Goal: Task Accomplishment & Management: Use online tool/utility

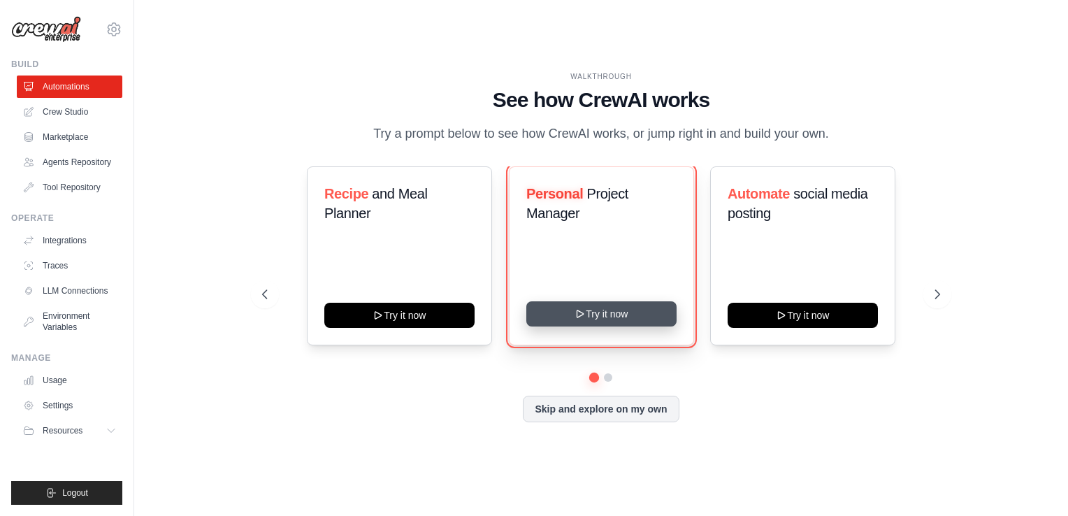
click at [606, 315] on button "Try it now" at bounding box center [601, 313] width 150 height 25
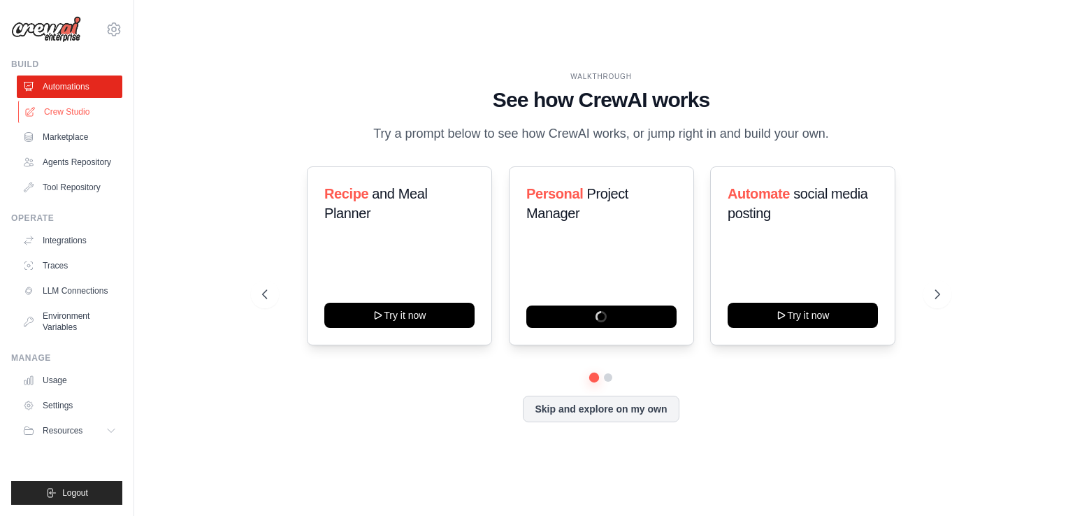
click at [94, 115] on link "Crew Studio" at bounding box center [71, 112] width 106 height 22
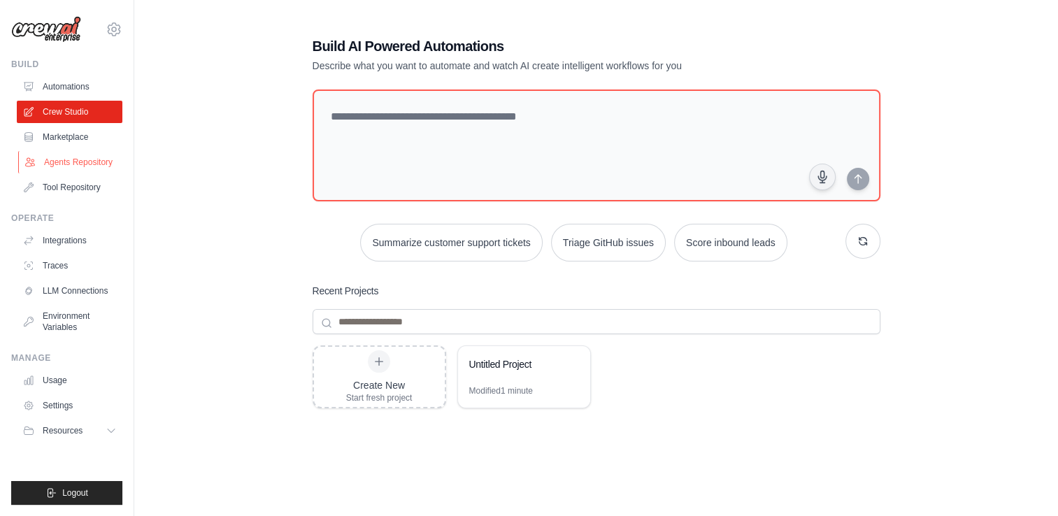
click at [89, 157] on link "Agents Repository" at bounding box center [71, 162] width 106 height 22
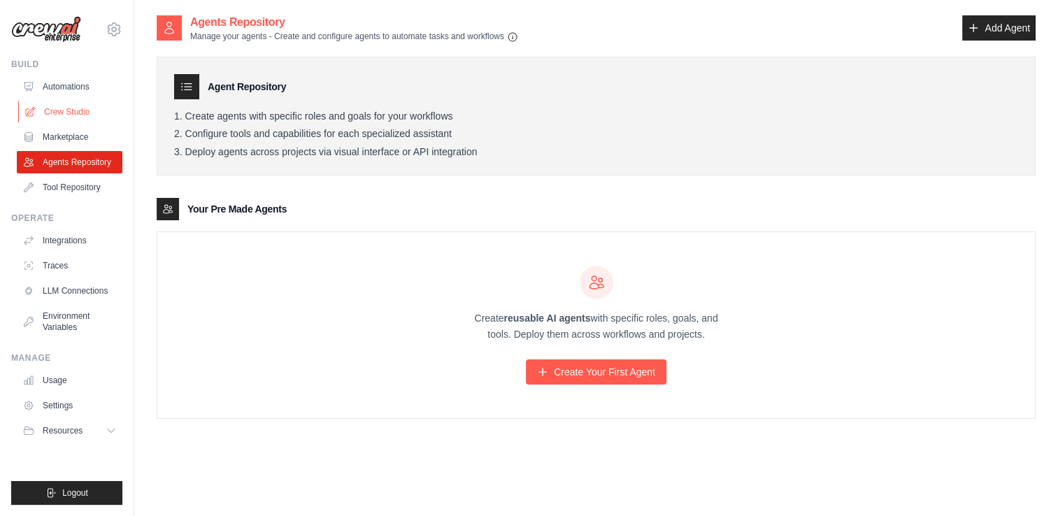
click at [85, 116] on link "Crew Studio" at bounding box center [71, 112] width 106 height 22
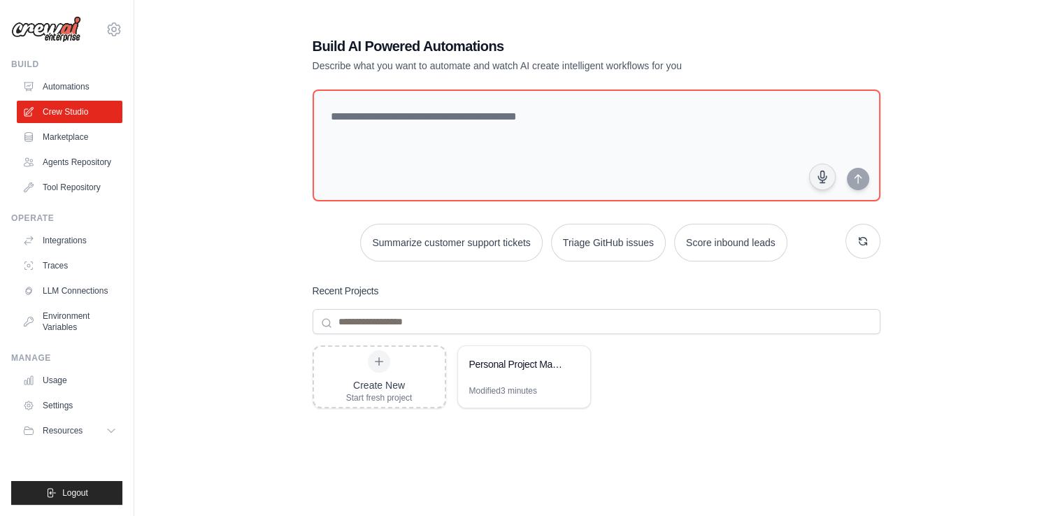
click at [950, 336] on div "Build AI Powered Automations Describe what you want to automate and watch AI cr…" at bounding box center [596, 302] width 879 height 577
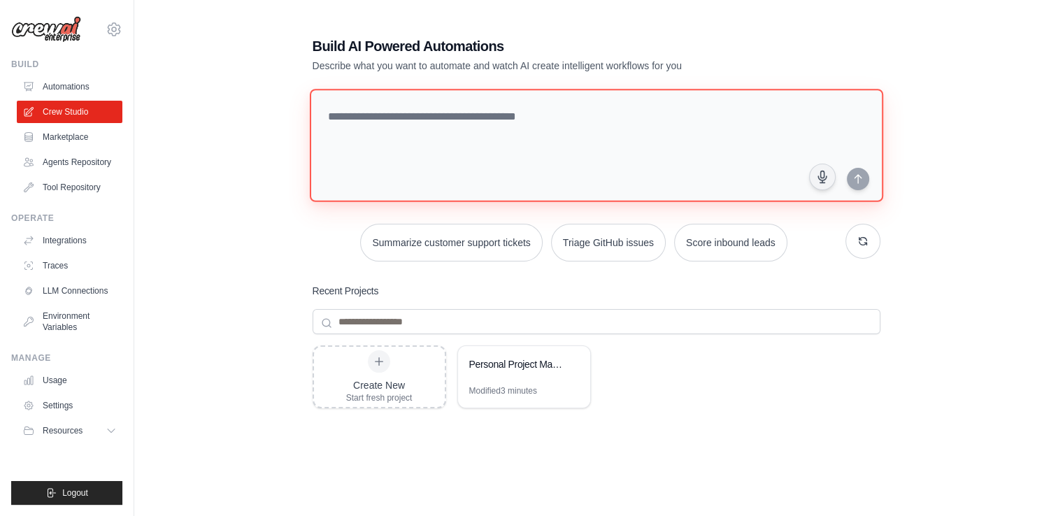
click at [453, 143] on textarea at bounding box center [595, 145] width 573 height 113
paste textarea "**********"
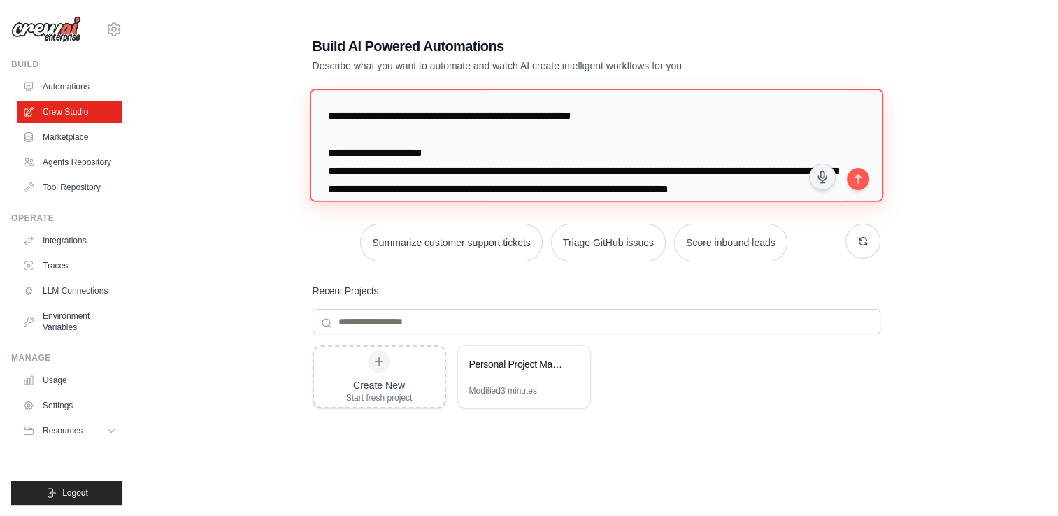
scroll to position [4138, 0]
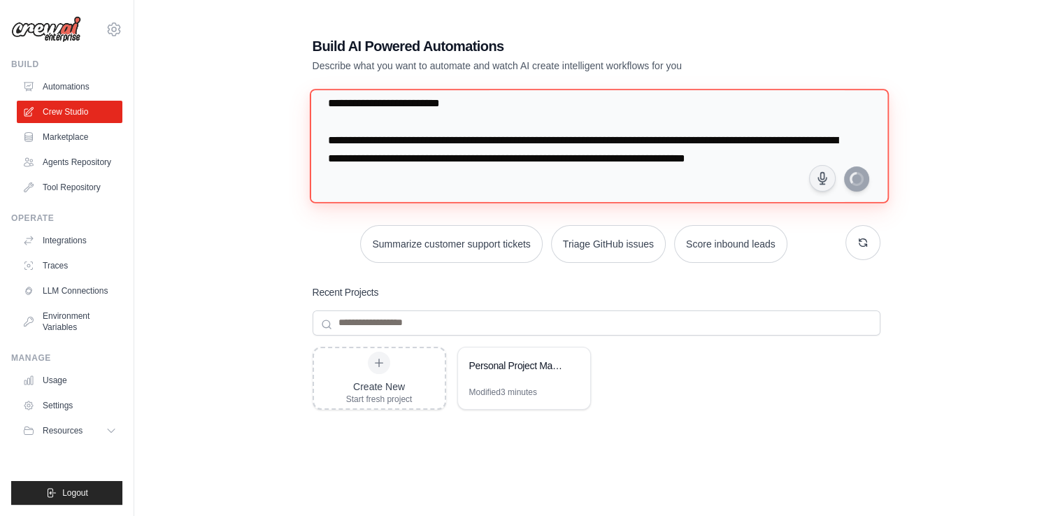
type textarea "**********"
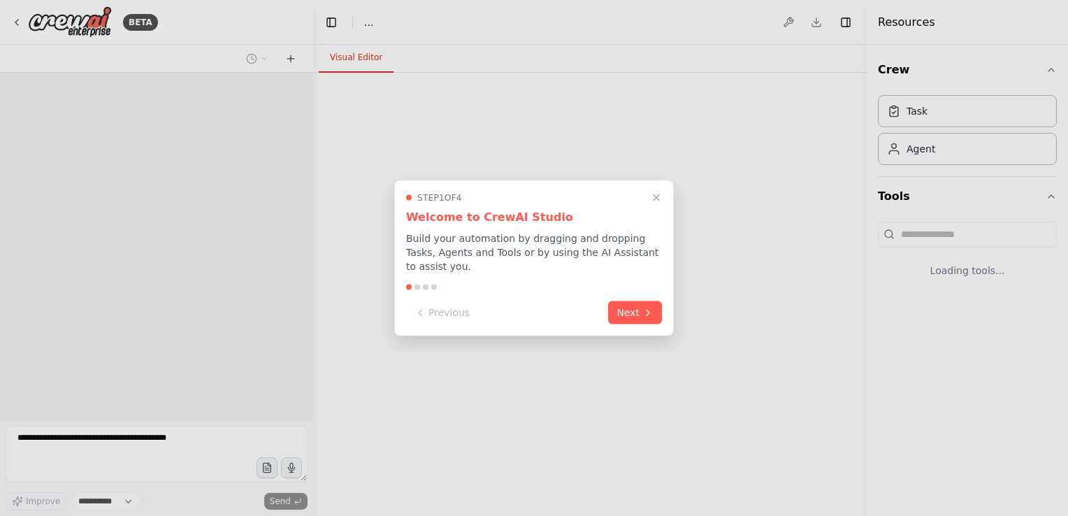
select select "****"
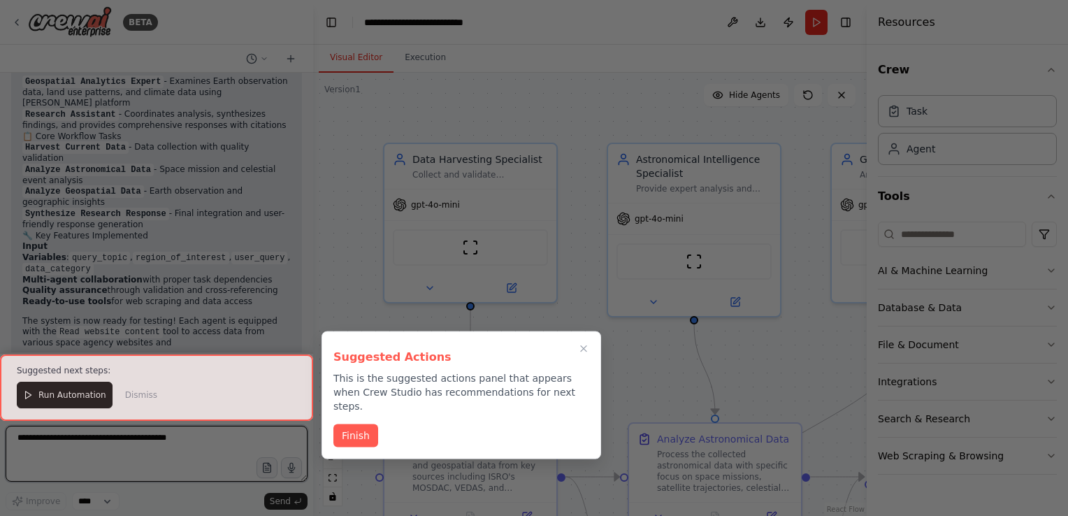
scroll to position [4297, 0]
click at [348, 423] on button "Finish" at bounding box center [355, 434] width 45 height 23
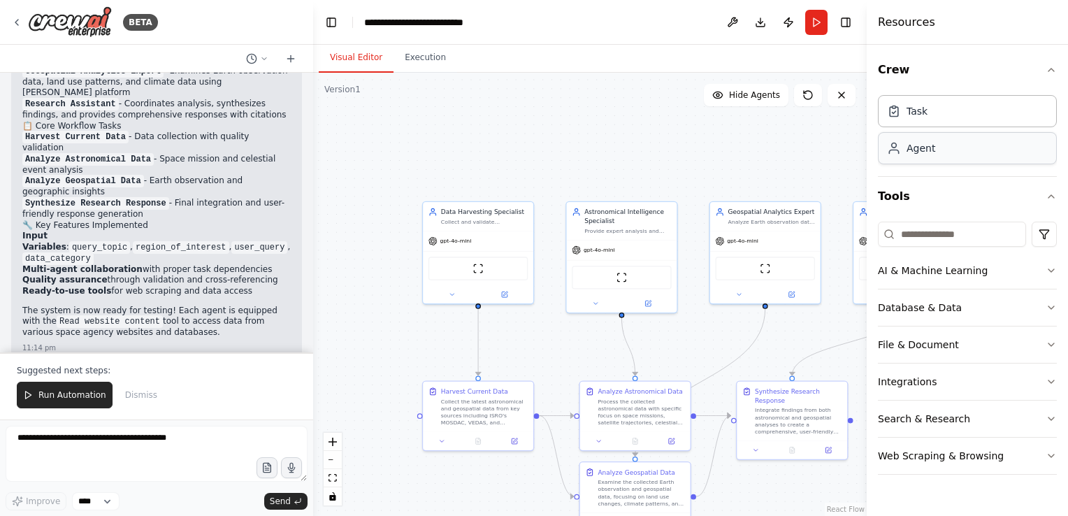
click at [916, 154] on div "Agent" at bounding box center [921, 148] width 29 height 14
click at [945, 273] on div "AI & Machine Learning" at bounding box center [933, 271] width 110 height 14
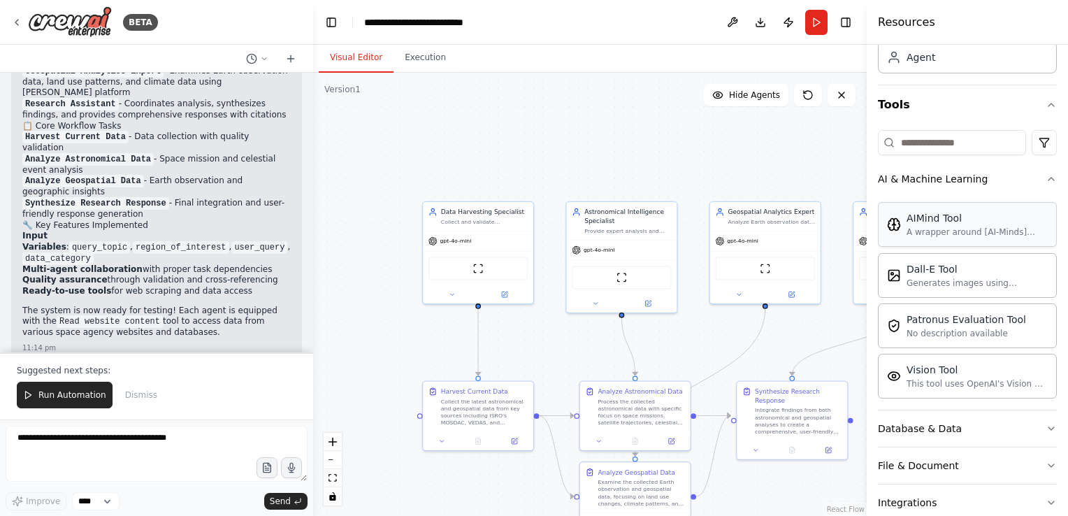
scroll to position [190, 0]
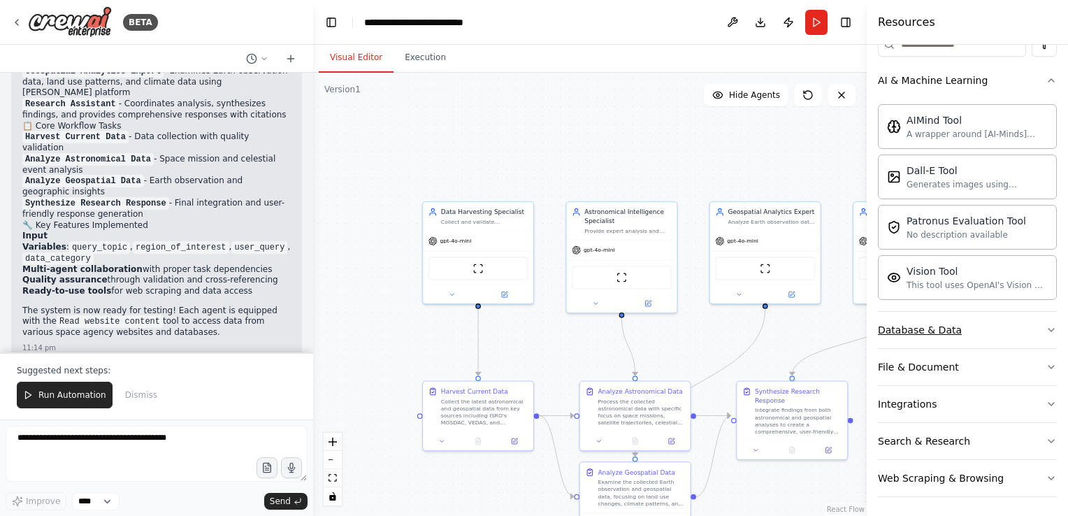
click at [956, 328] on button "Database & Data" at bounding box center [967, 330] width 179 height 36
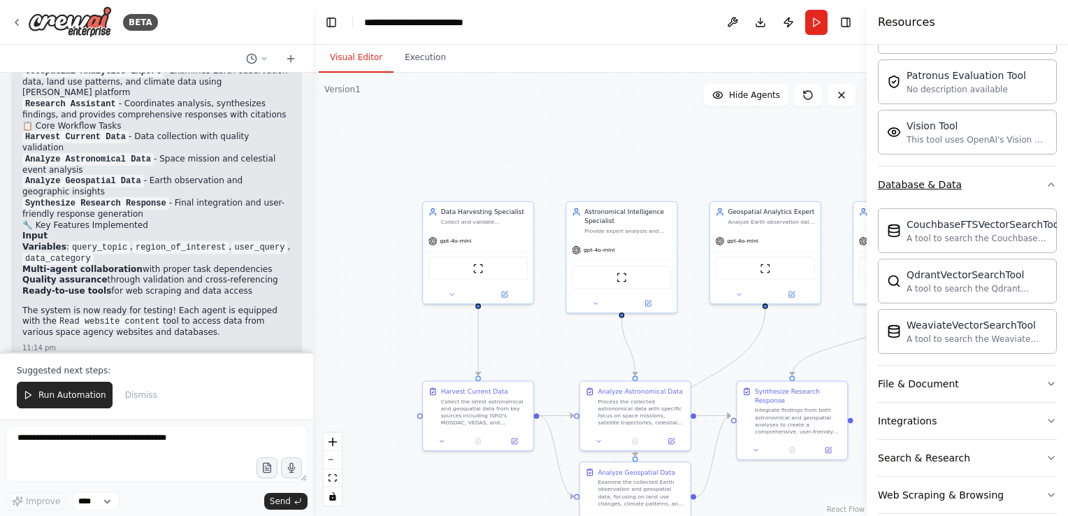
scroll to position [352, 0]
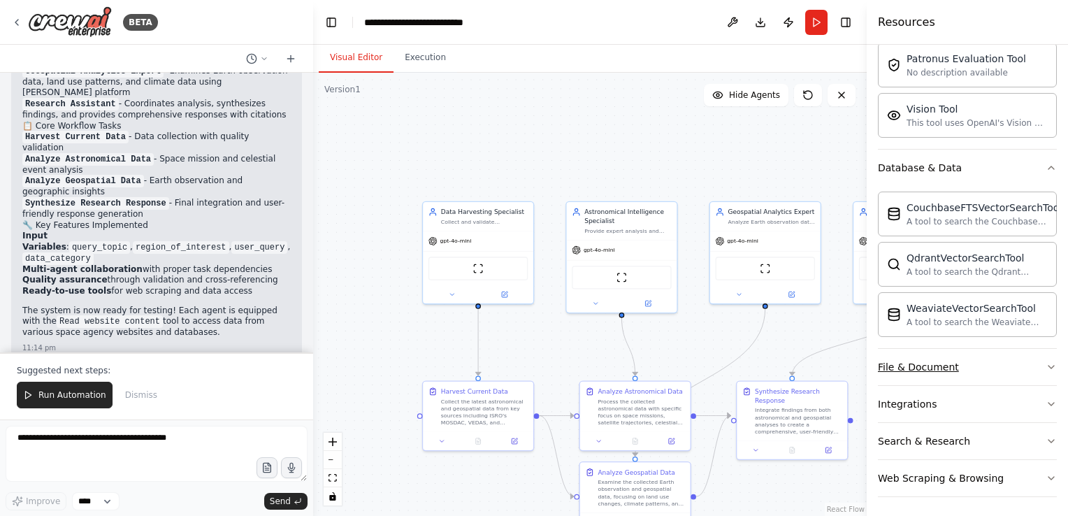
click at [953, 366] on button "File & Document" at bounding box center [967, 367] width 179 height 36
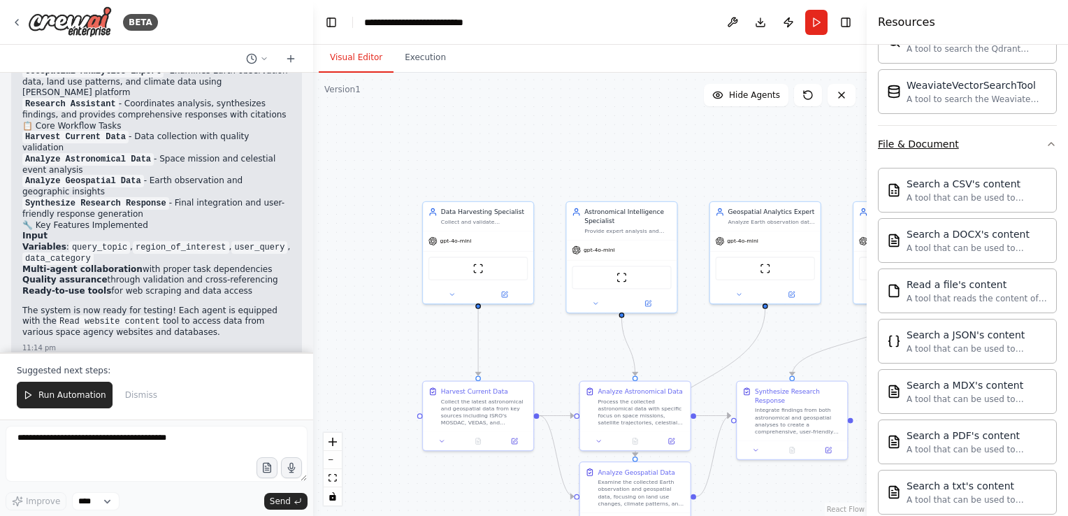
scroll to position [763, 0]
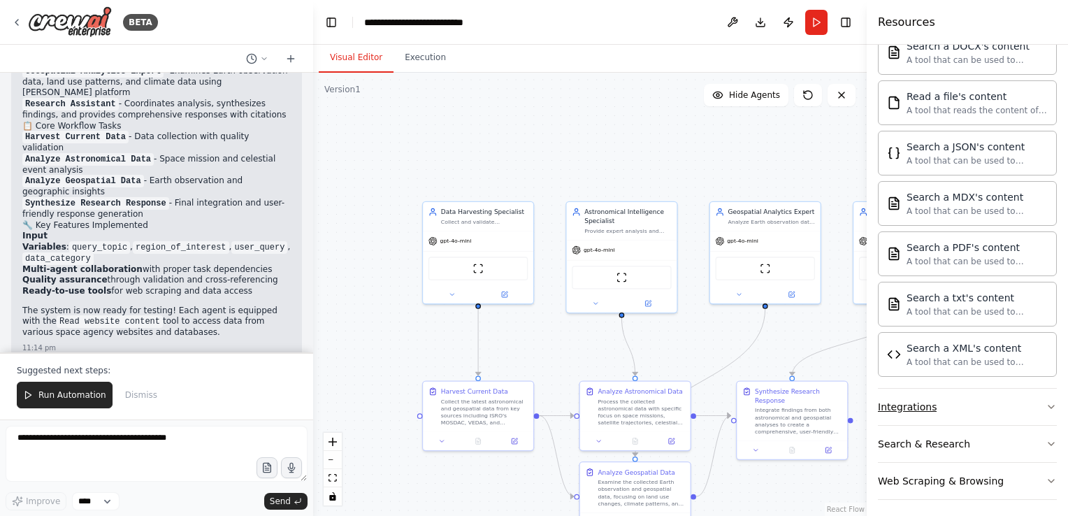
click at [949, 406] on button "Integrations" at bounding box center [967, 407] width 179 height 36
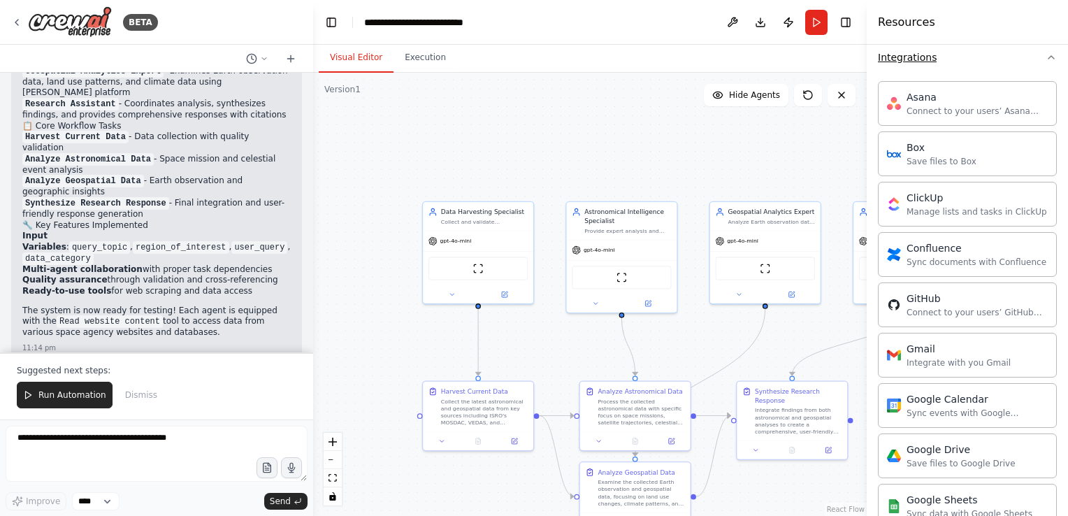
scroll to position [1114, 0]
click at [91, 387] on button "Run Automation" at bounding box center [65, 395] width 96 height 27
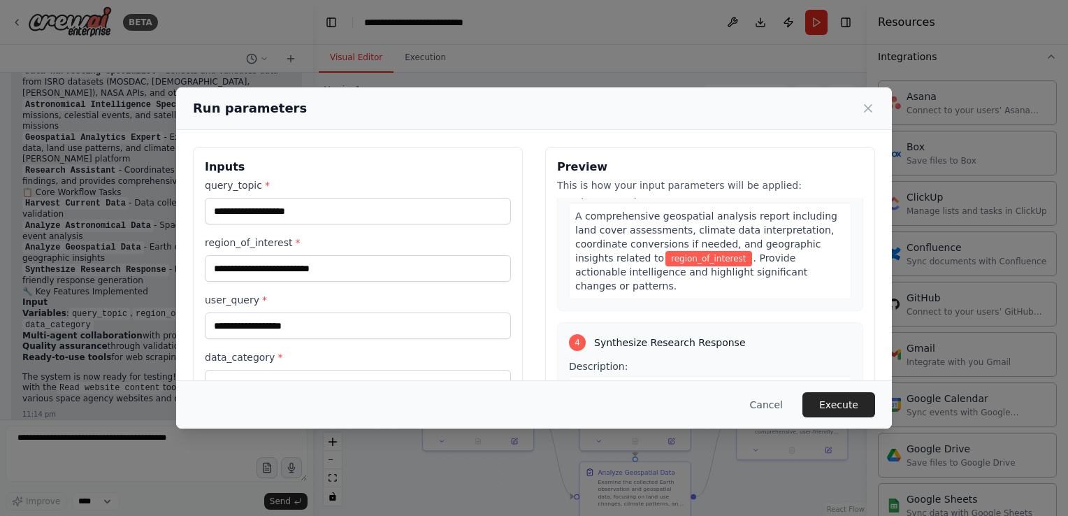
scroll to position [883, 0]
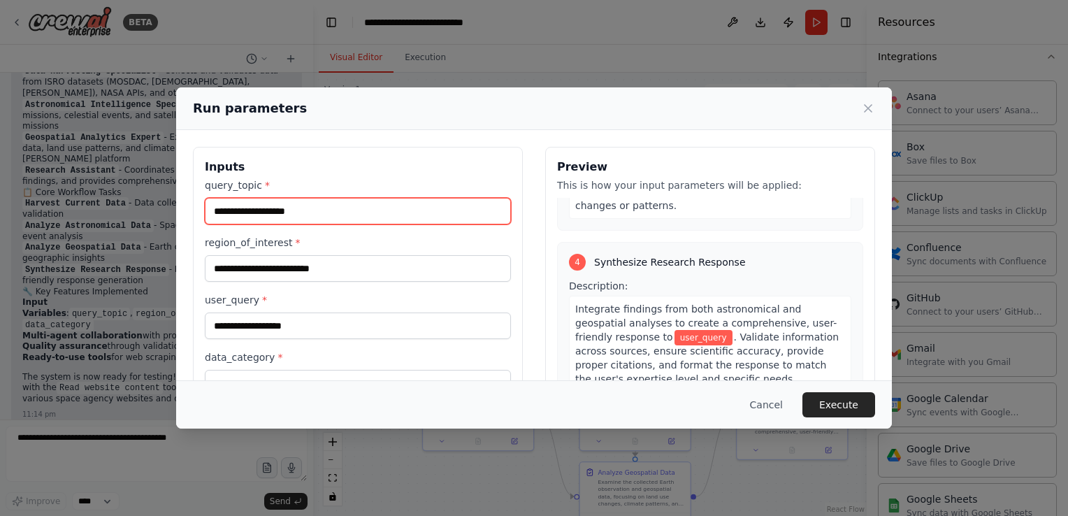
click at [373, 215] on input "query_topic *" at bounding box center [358, 211] width 306 height 27
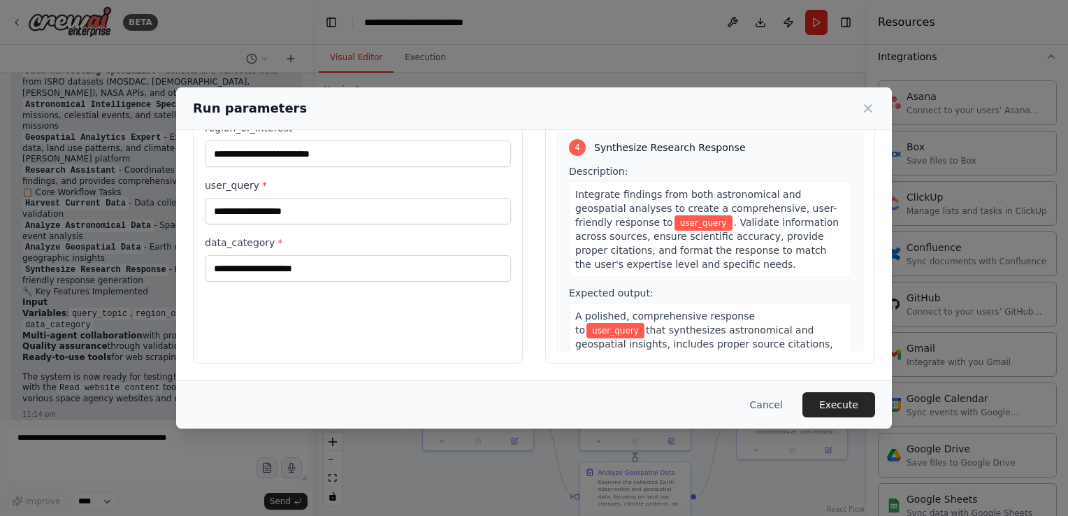
scroll to position [0, 0]
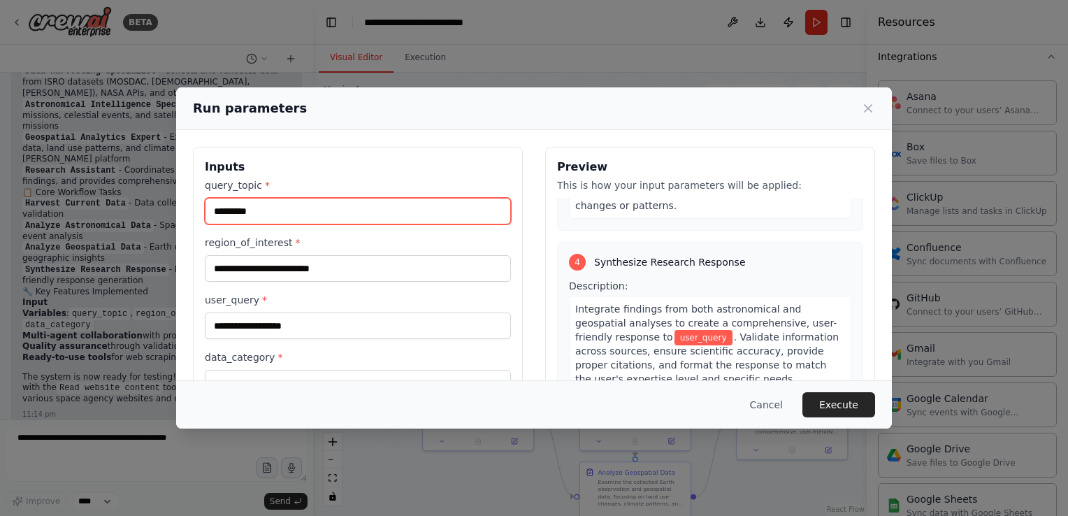
type input "*********"
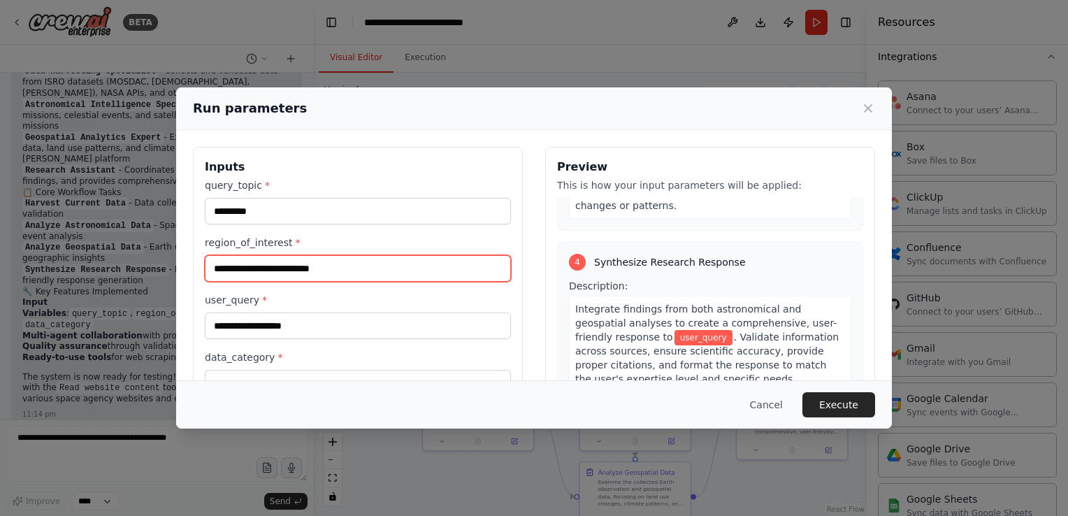
click at [292, 268] on input "region_of_interest *" at bounding box center [358, 268] width 306 height 27
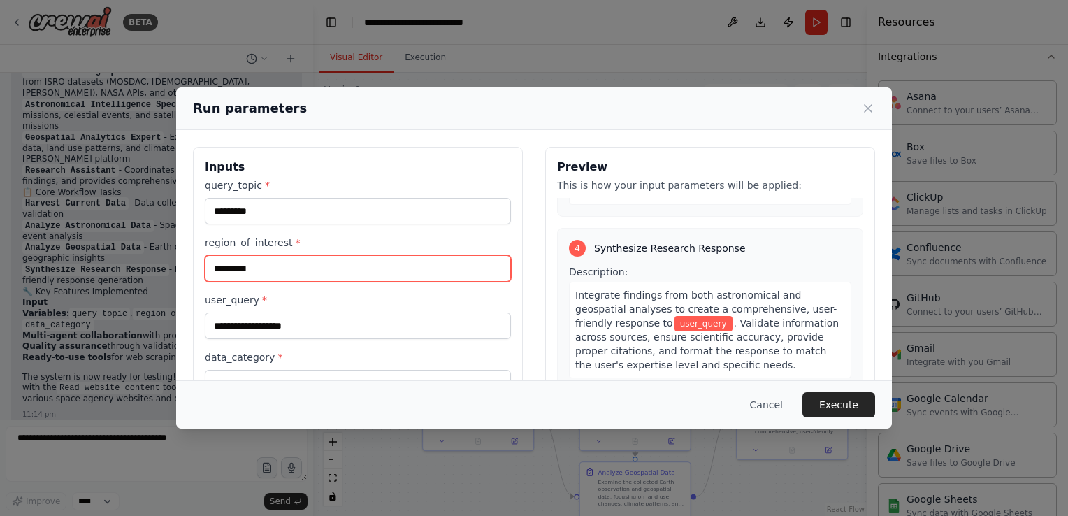
type input "*********"
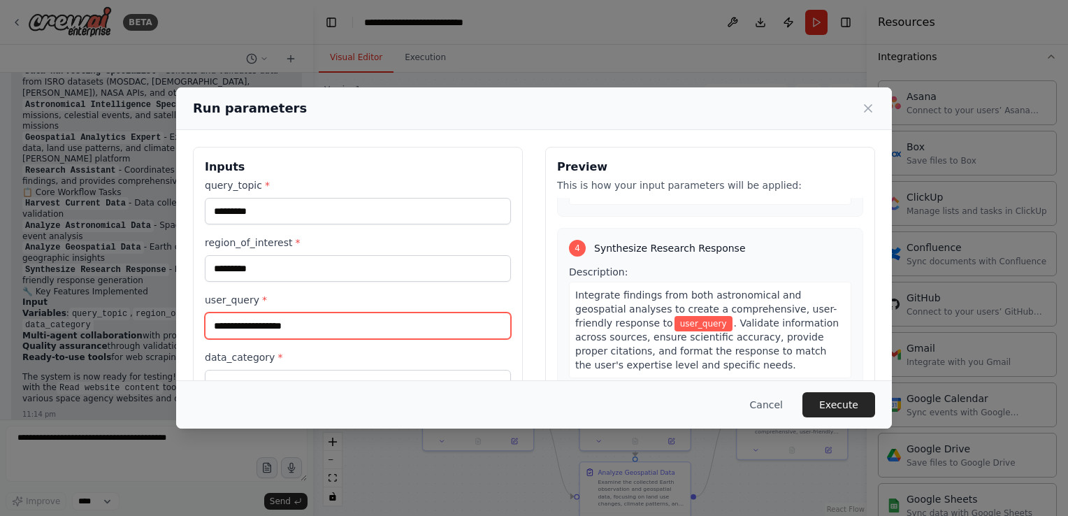
click at [243, 323] on input "user_query *" at bounding box center [358, 325] width 306 height 27
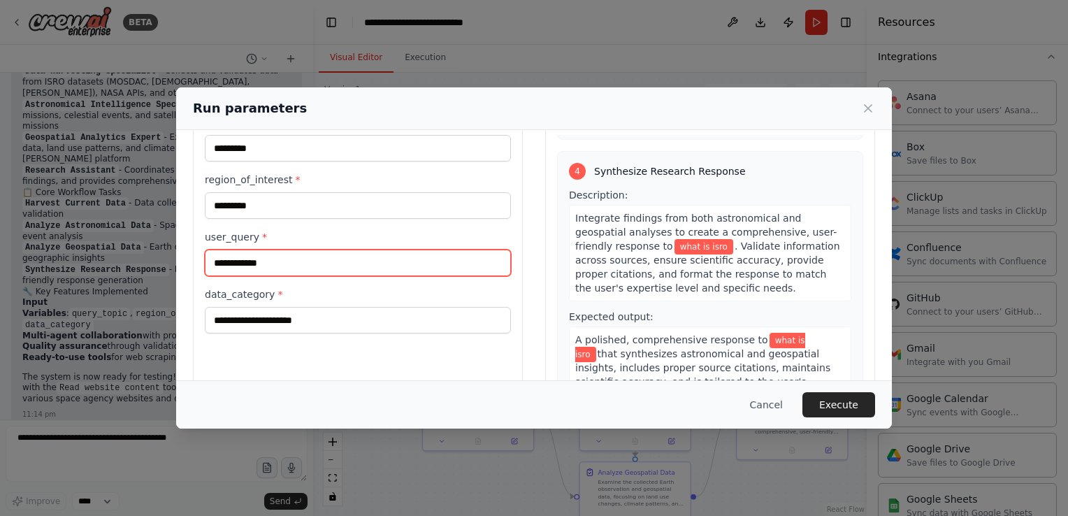
scroll to position [67, 0]
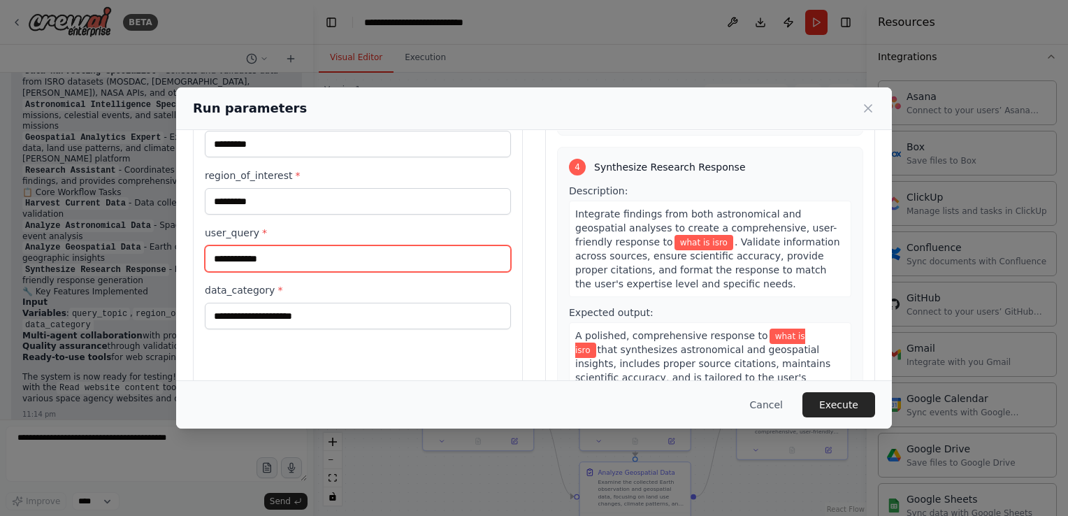
type input "**********"
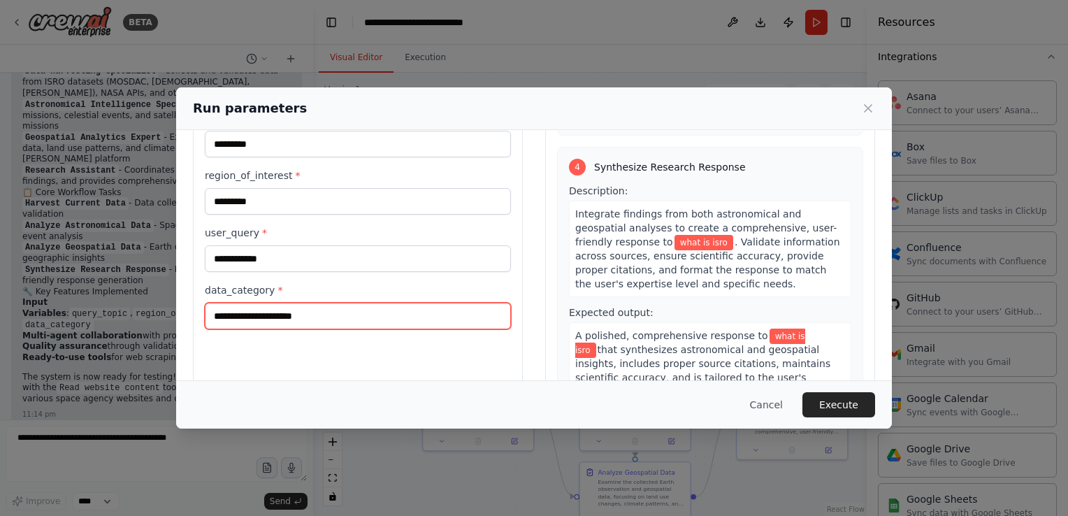
click at [261, 315] on input "data_category *" at bounding box center [358, 316] width 306 height 27
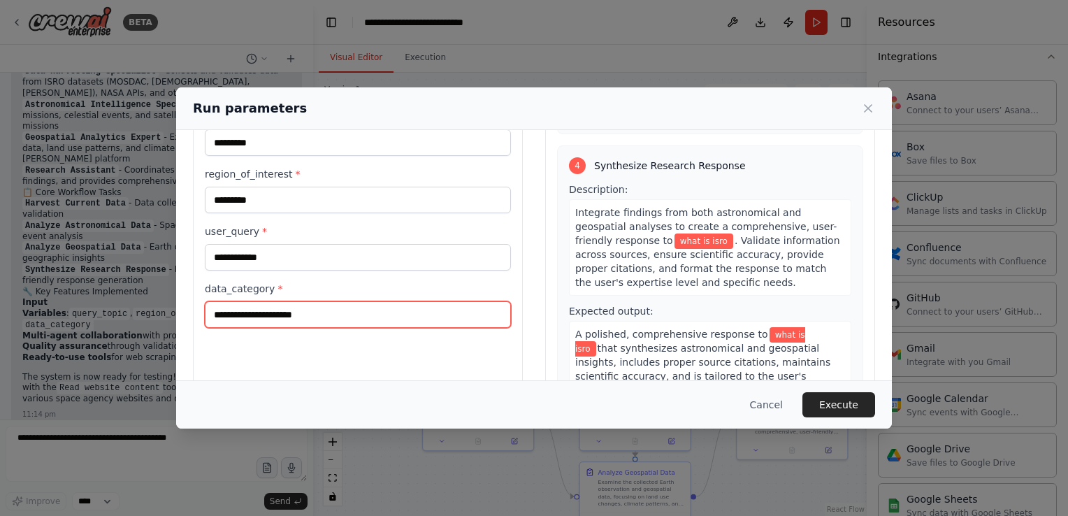
scroll to position [73, 0]
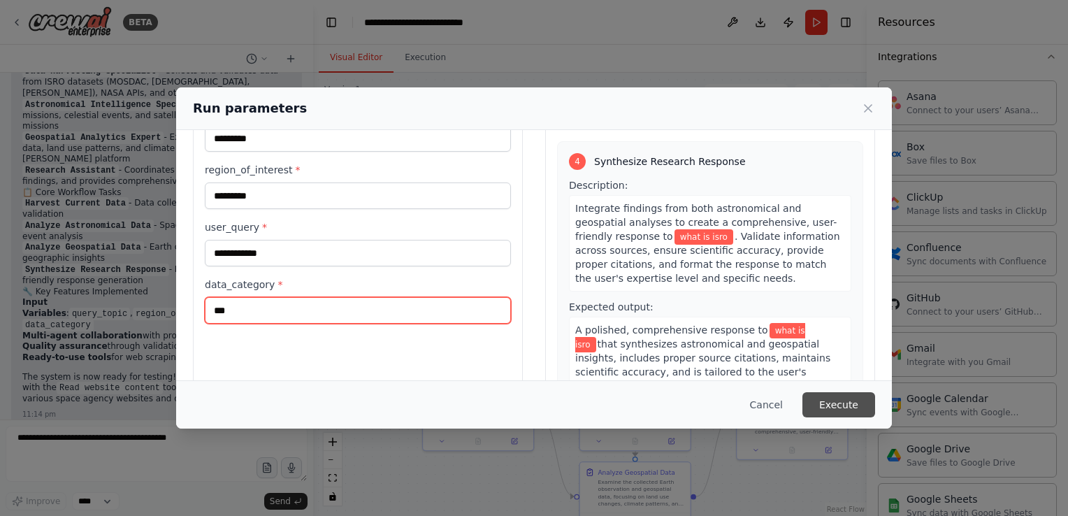
type input "***"
click at [853, 404] on button "Execute" at bounding box center [838, 404] width 73 height 25
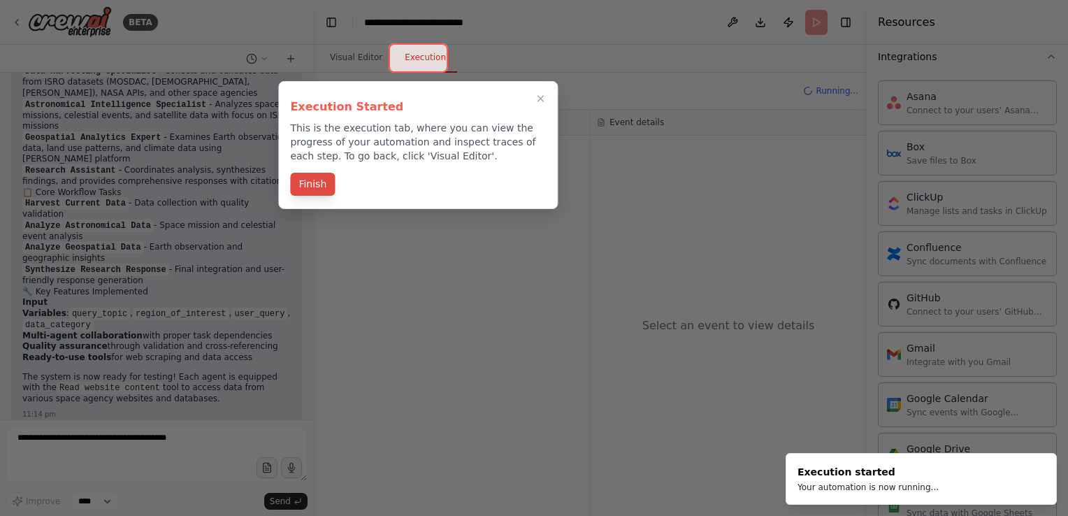
click at [315, 189] on button "Finish" at bounding box center [312, 184] width 45 height 23
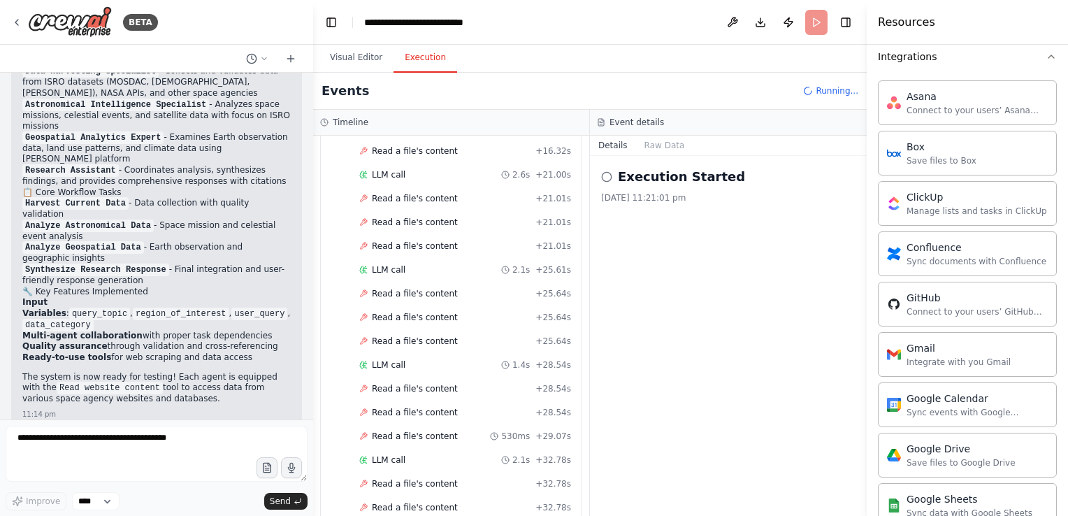
scroll to position [2628, 0]
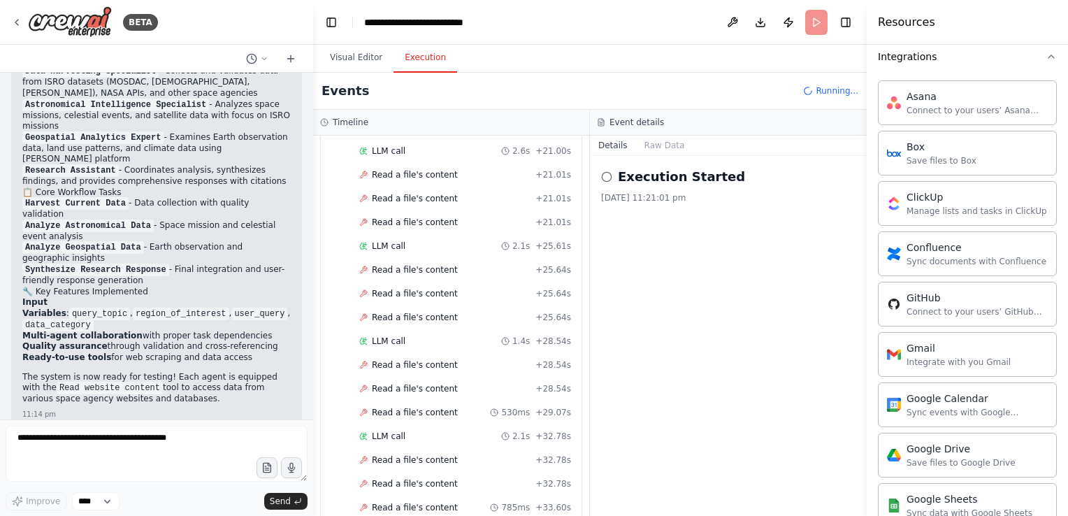
click at [660, 362] on div "Execution Started 19/9/2025, 11:21:01 pm" at bounding box center [728, 336] width 277 height 360
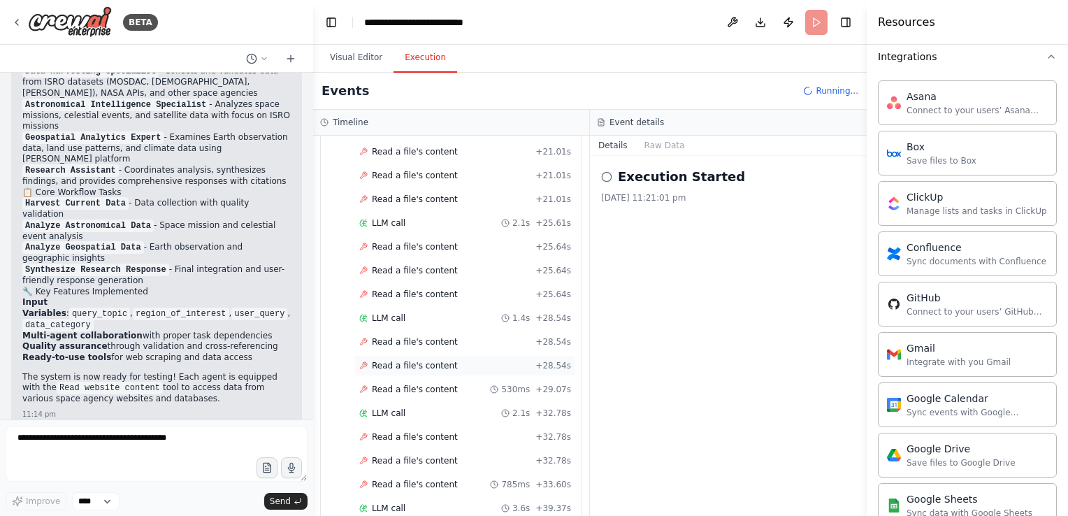
scroll to position [2698, 0]
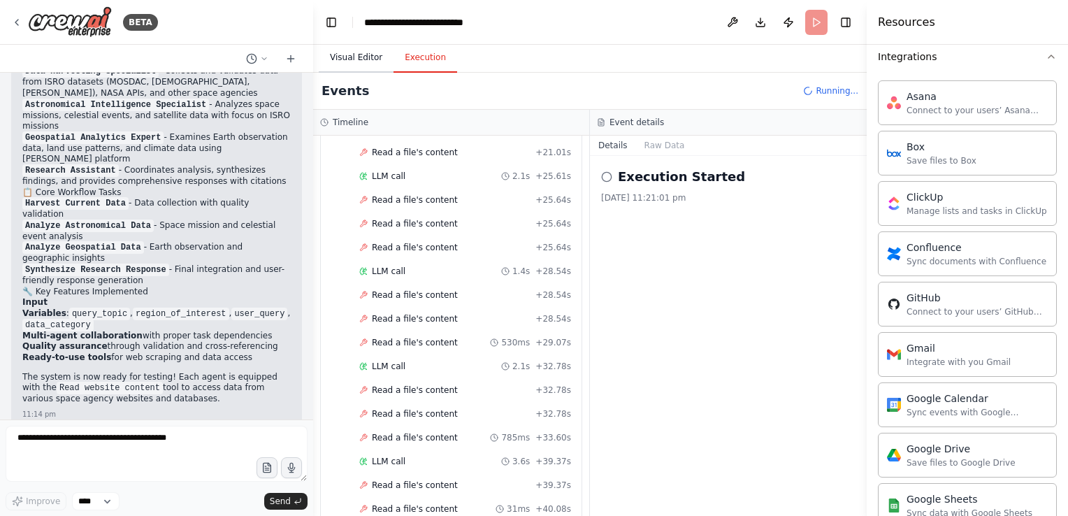
click at [338, 64] on button "Visual Editor" at bounding box center [356, 57] width 75 height 29
click at [425, 62] on button "Execution" at bounding box center [426, 57] width 64 height 29
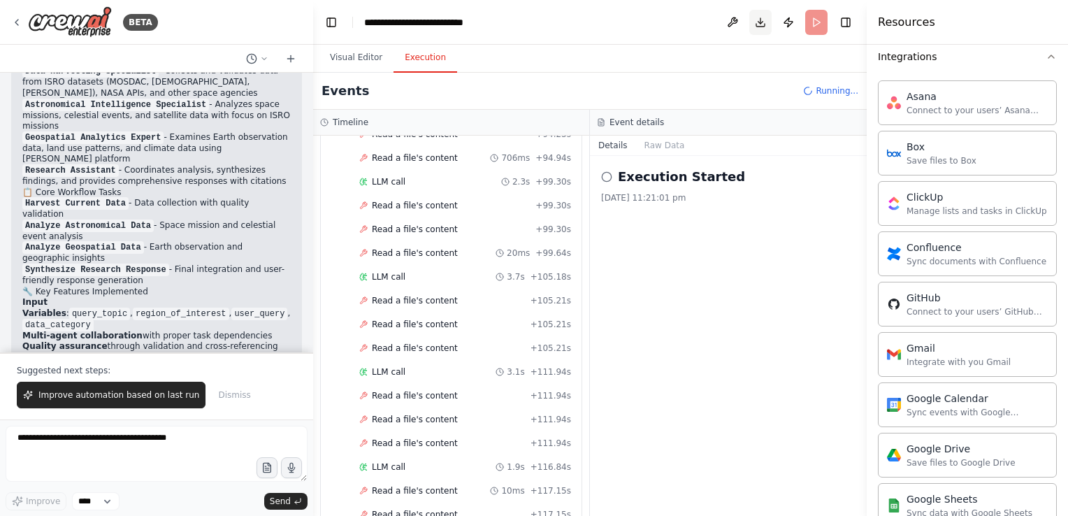
scroll to position [4075, 0]
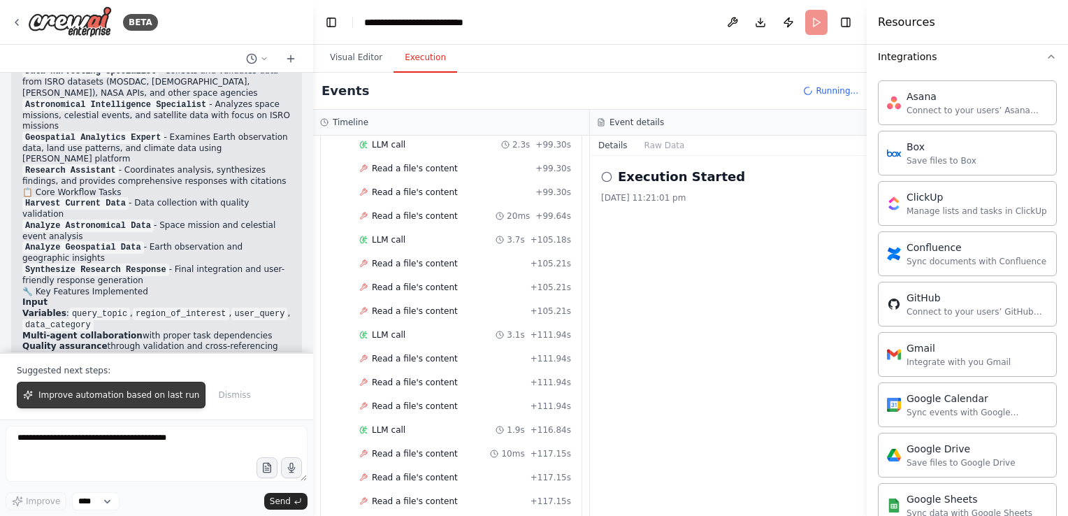
click at [131, 403] on button "Improve automation based on last run" at bounding box center [111, 395] width 189 height 27
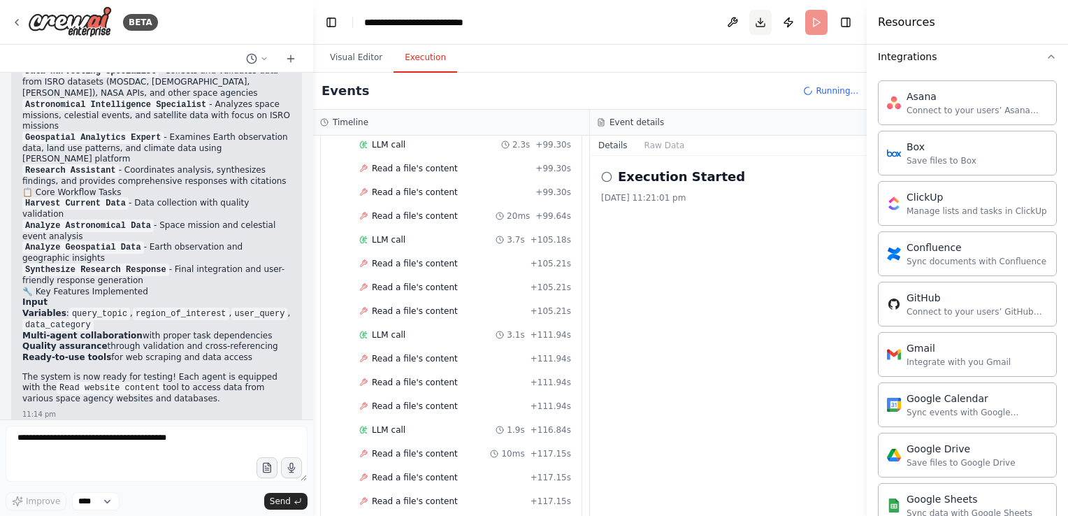
scroll to position [4127, 0]
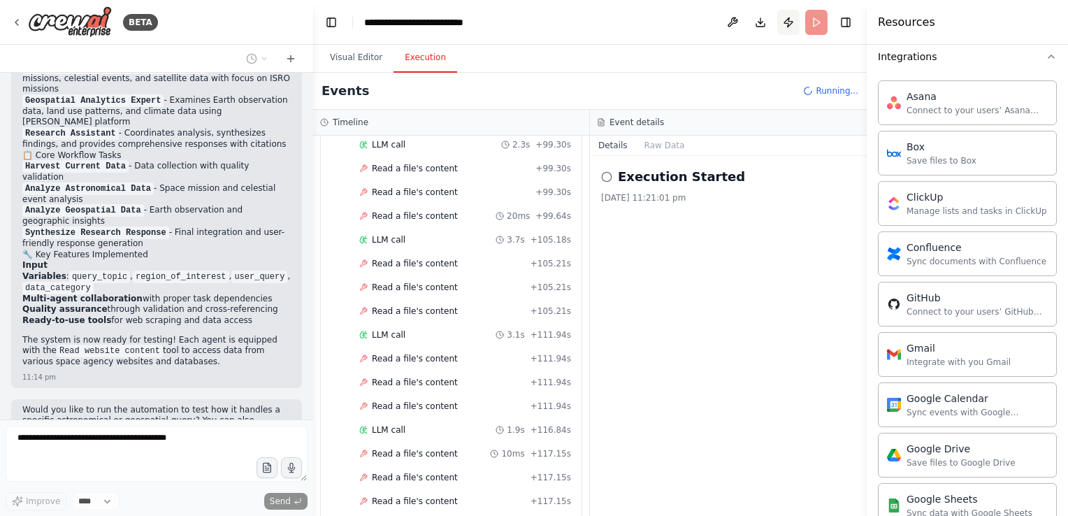
click at [790, 20] on button "Publish" at bounding box center [788, 22] width 22 height 25
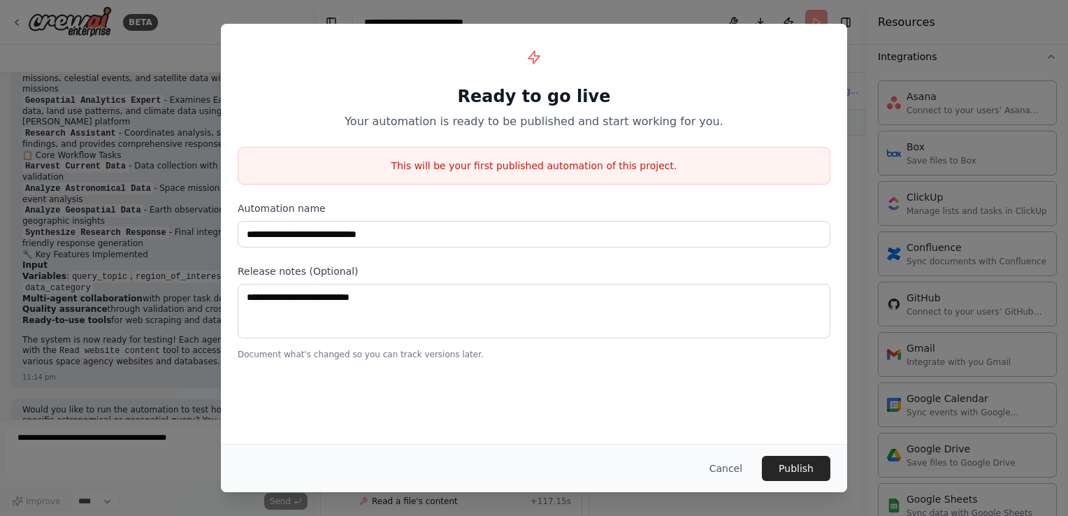
click at [205, 17] on div "**********" at bounding box center [534, 258] width 1068 height 516
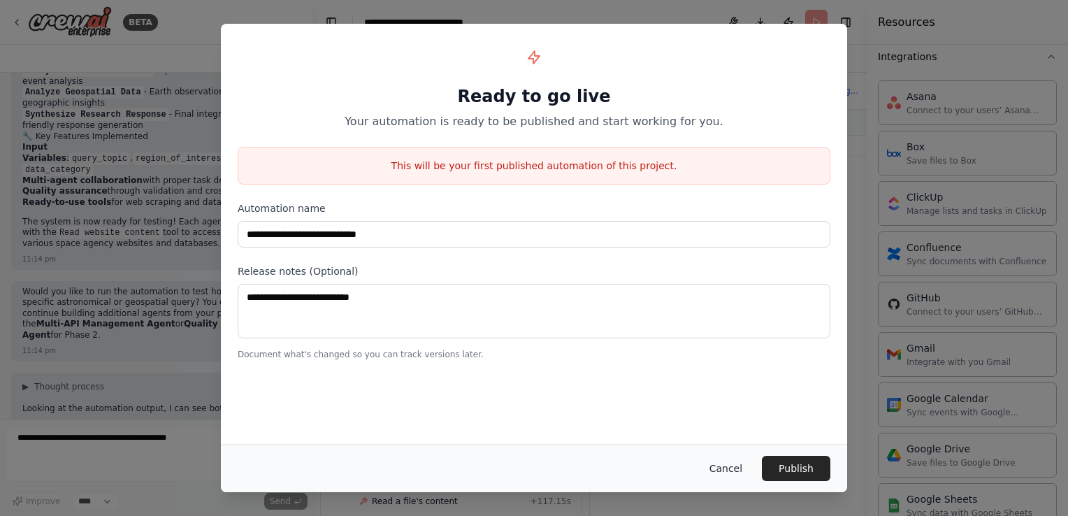
click at [721, 466] on button "Cancel" at bounding box center [725, 468] width 55 height 25
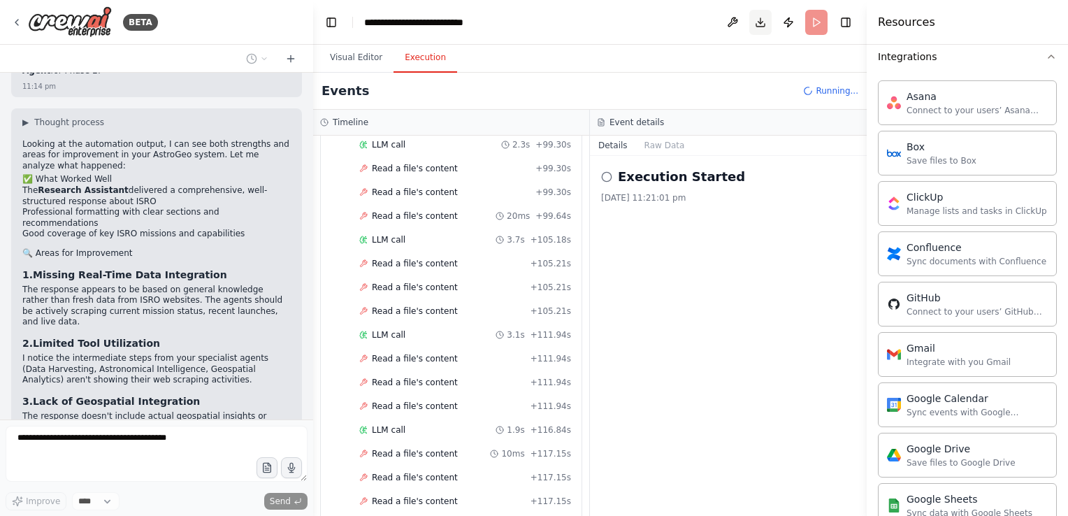
scroll to position [4521, 0]
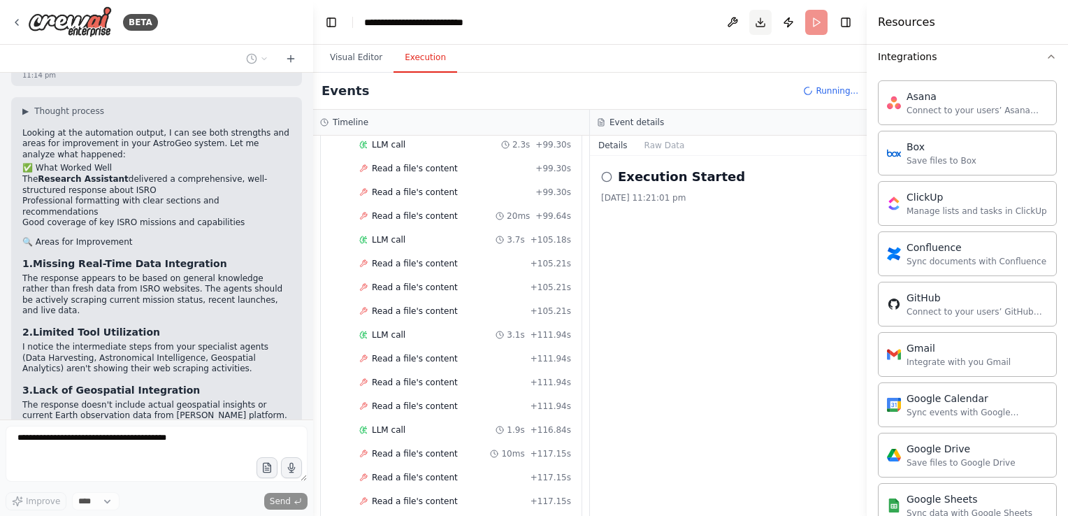
click at [752, 27] on button "Download" at bounding box center [760, 22] width 22 height 25
click at [714, 22] on header "**********" at bounding box center [590, 22] width 554 height 45
click at [735, 21] on button at bounding box center [732, 22] width 22 height 25
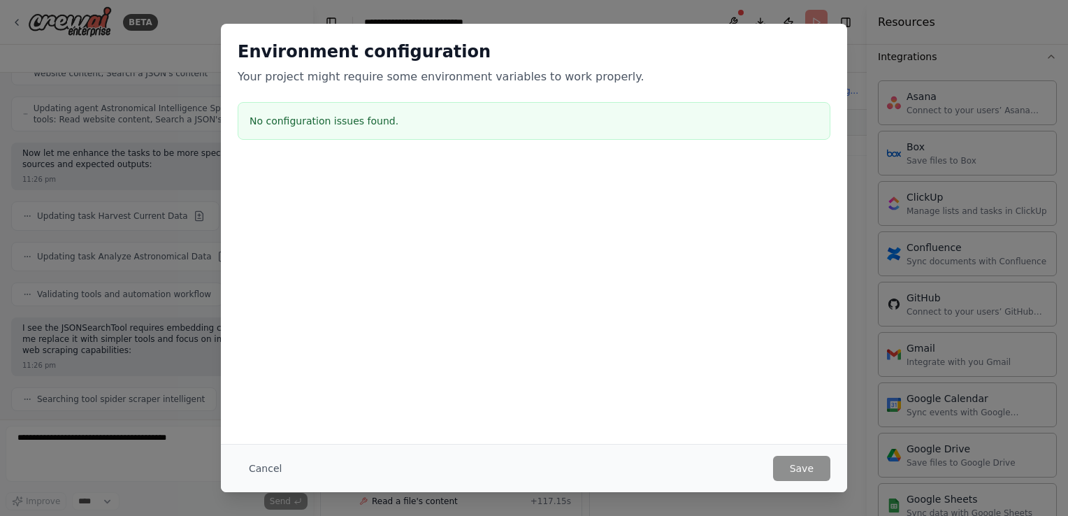
scroll to position [5017, 0]
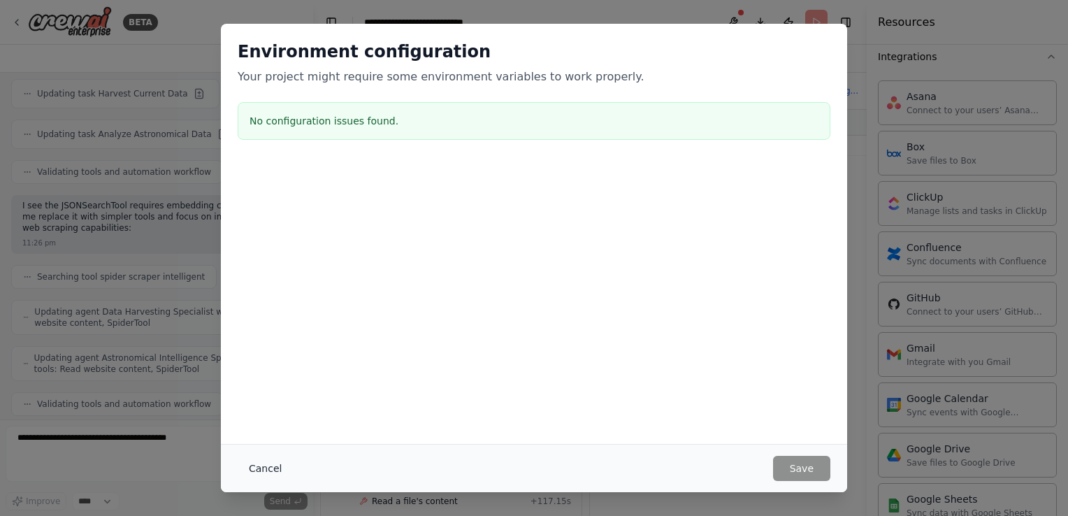
click at [254, 471] on button "Cancel" at bounding box center [265, 468] width 55 height 25
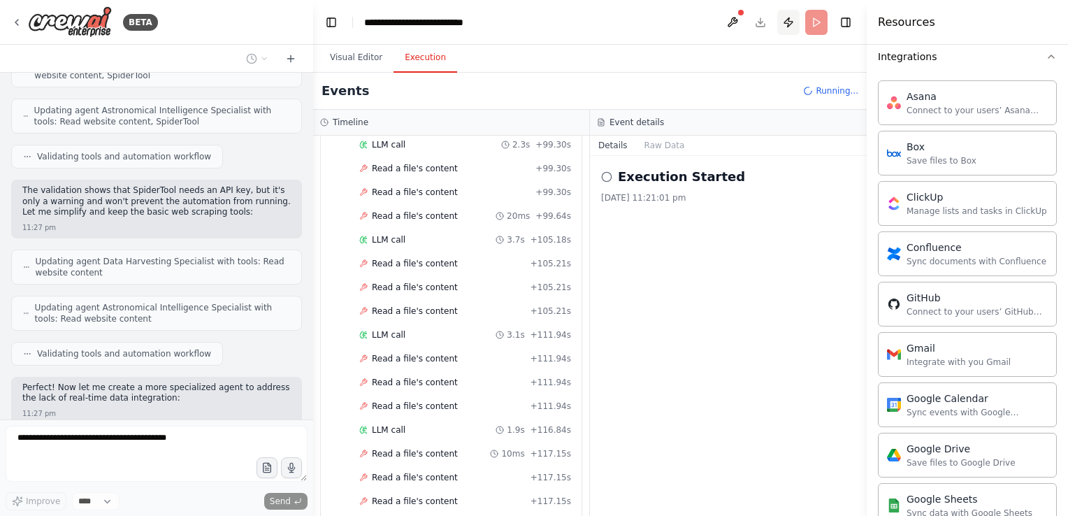
scroll to position [5387, 0]
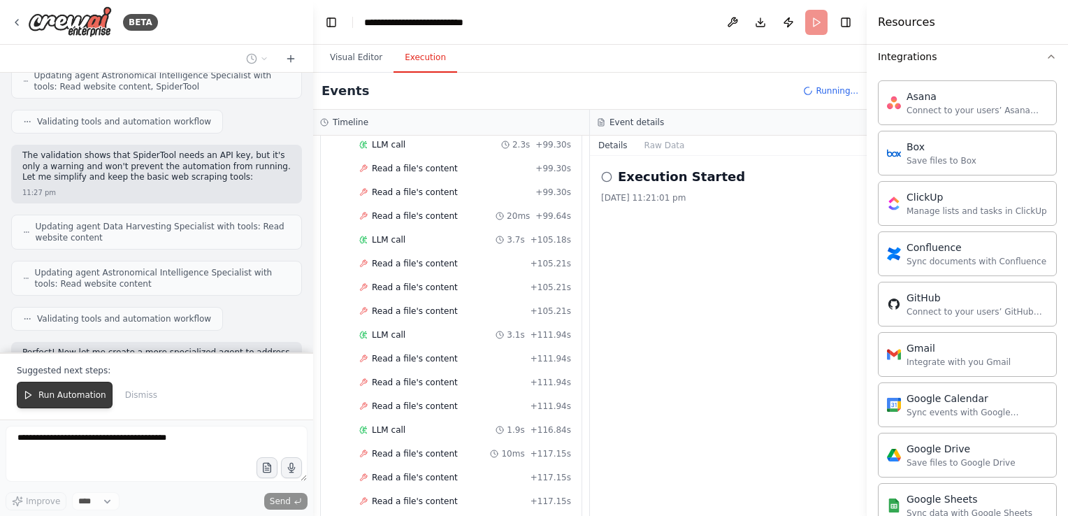
click at [74, 398] on span "Run Automation" at bounding box center [72, 394] width 68 height 11
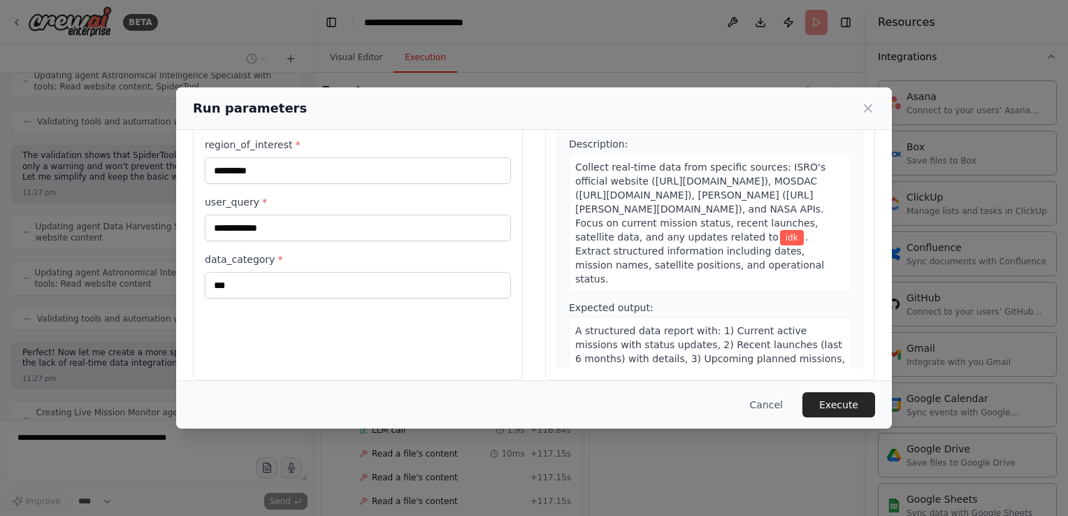
scroll to position [106, 0]
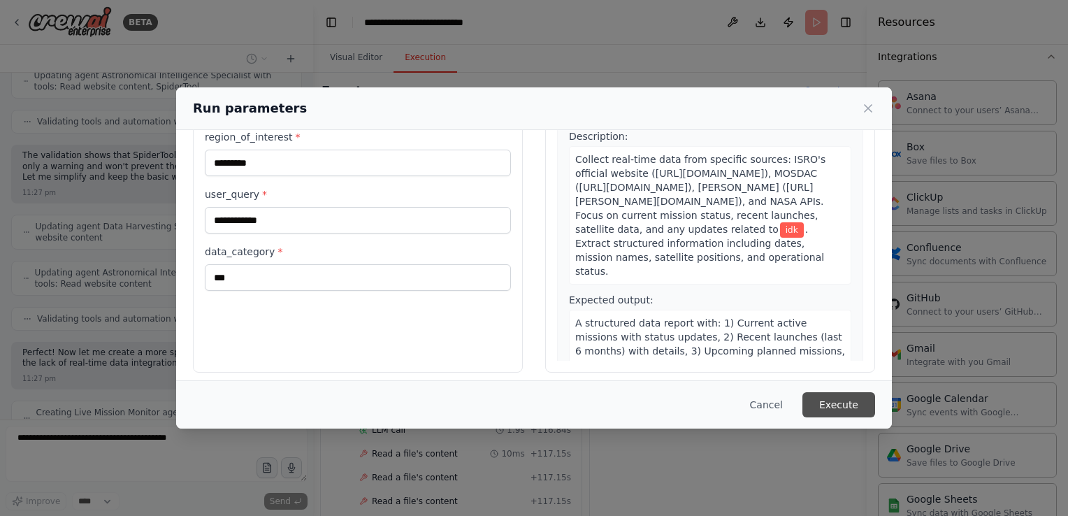
click at [822, 398] on button "Execute" at bounding box center [838, 404] width 73 height 25
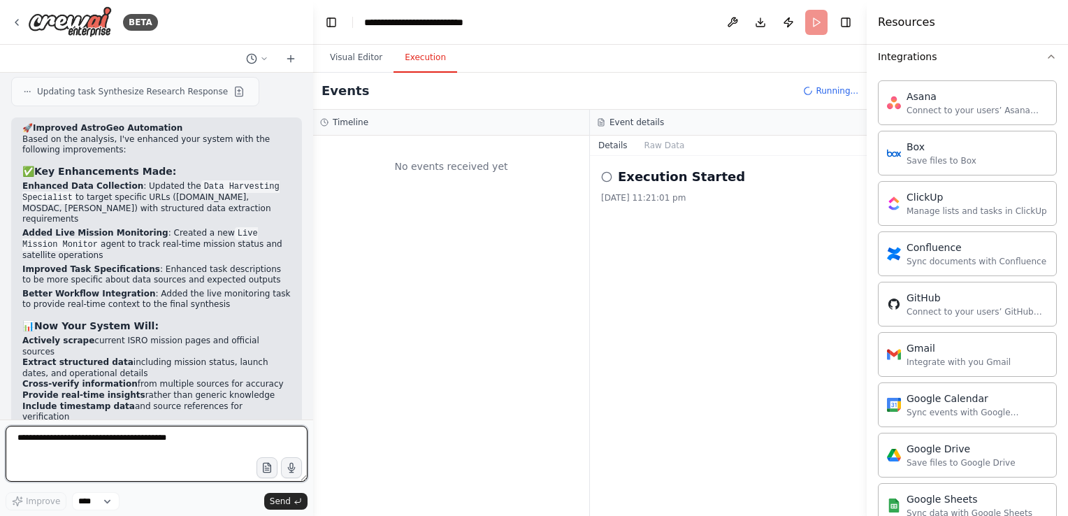
scroll to position [5803, 0]
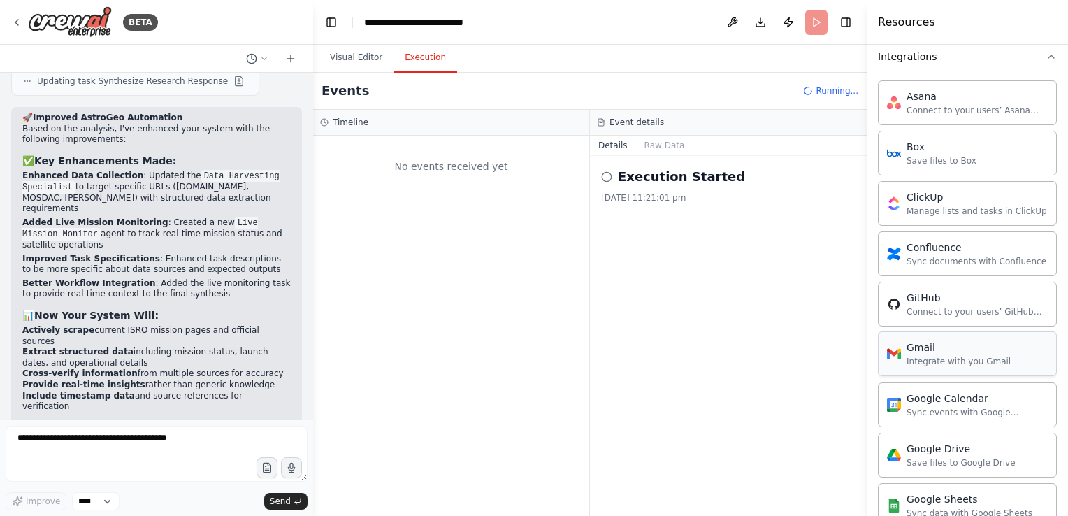
click at [922, 356] on div "Integrate with you Gmail" at bounding box center [959, 361] width 104 height 11
click at [919, 356] on div "Integrate with you Gmail" at bounding box center [959, 361] width 104 height 11
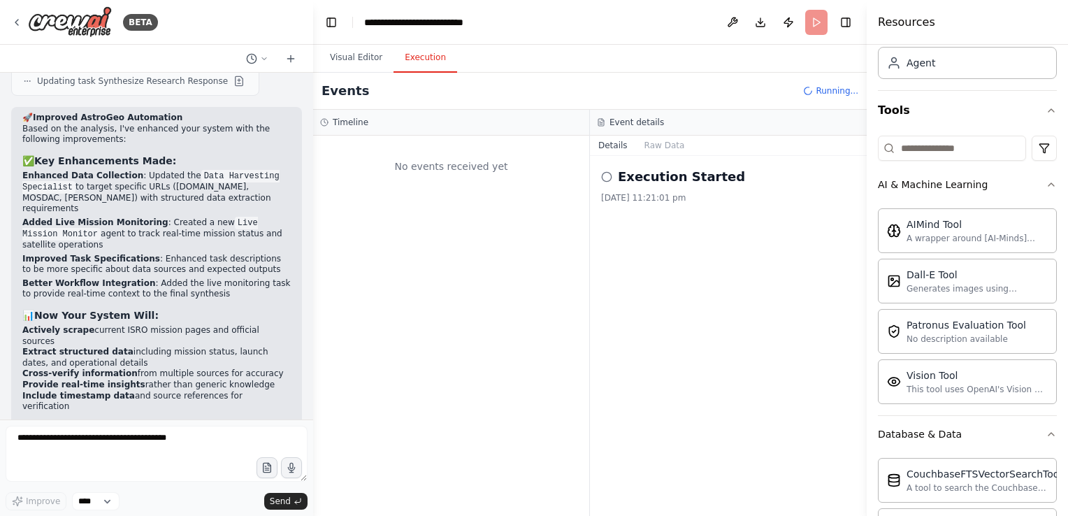
scroll to position [0, 0]
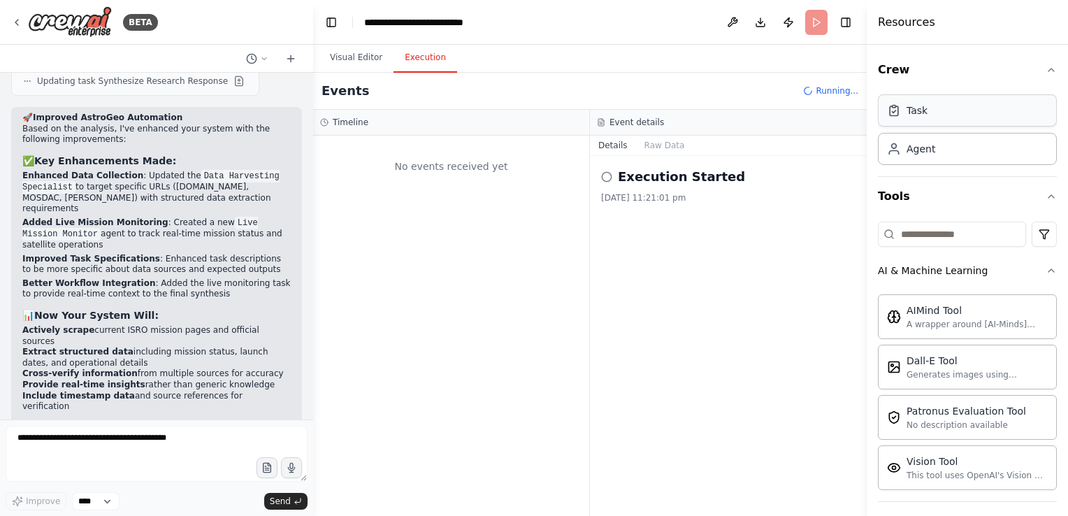
click at [930, 115] on div "Task" at bounding box center [967, 110] width 179 height 32
click at [939, 144] on div "Agent" at bounding box center [967, 148] width 179 height 32
click at [965, 197] on button "Tools" at bounding box center [967, 196] width 179 height 39
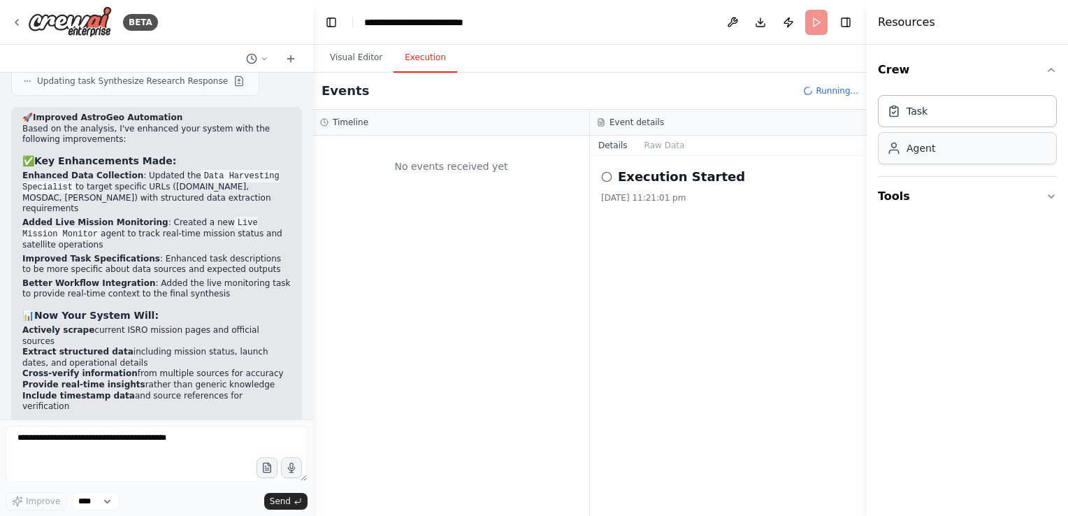
click at [942, 155] on div "Agent" at bounding box center [967, 148] width 179 height 32
click at [942, 189] on button "Tools" at bounding box center [967, 196] width 179 height 39
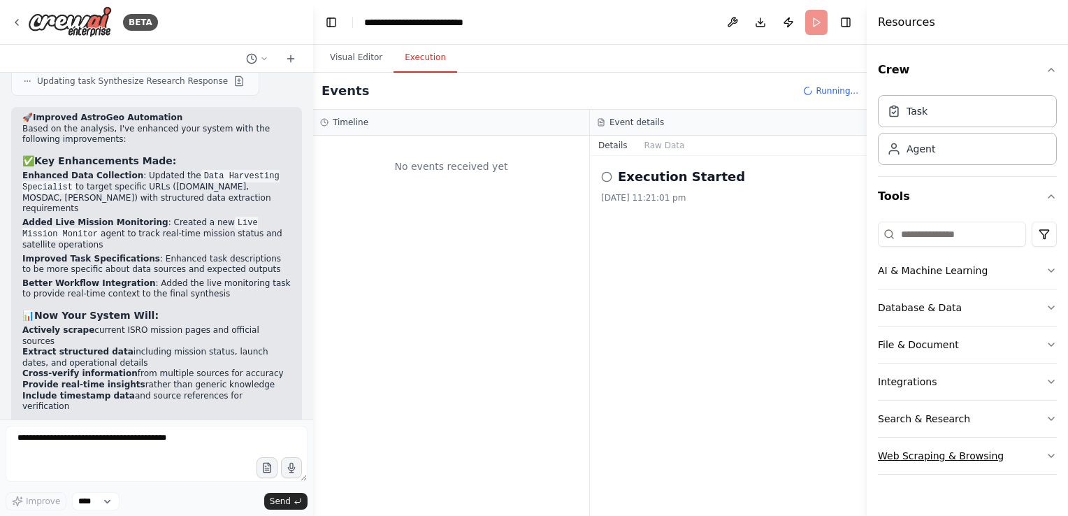
click at [942, 454] on div "Web Scraping & Browsing" at bounding box center [941, 456] width 126 height 14
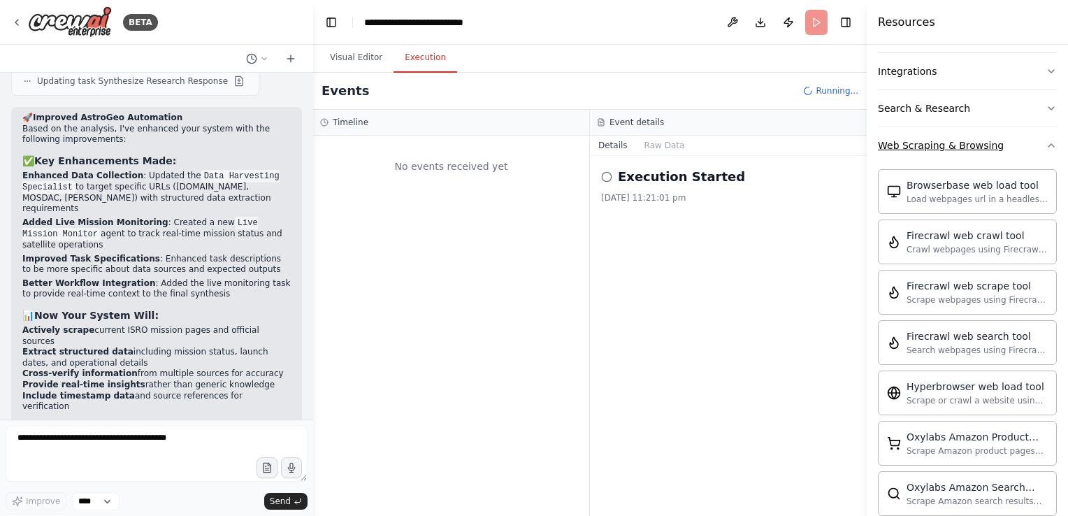
scroll to position [312, 0]
click at [604, 172] on circle at bounding box center [606, 176] width 9 height 9
click at [649, 146] on button "Raw Data" at bounding box center [664, 146] width 57 height 20
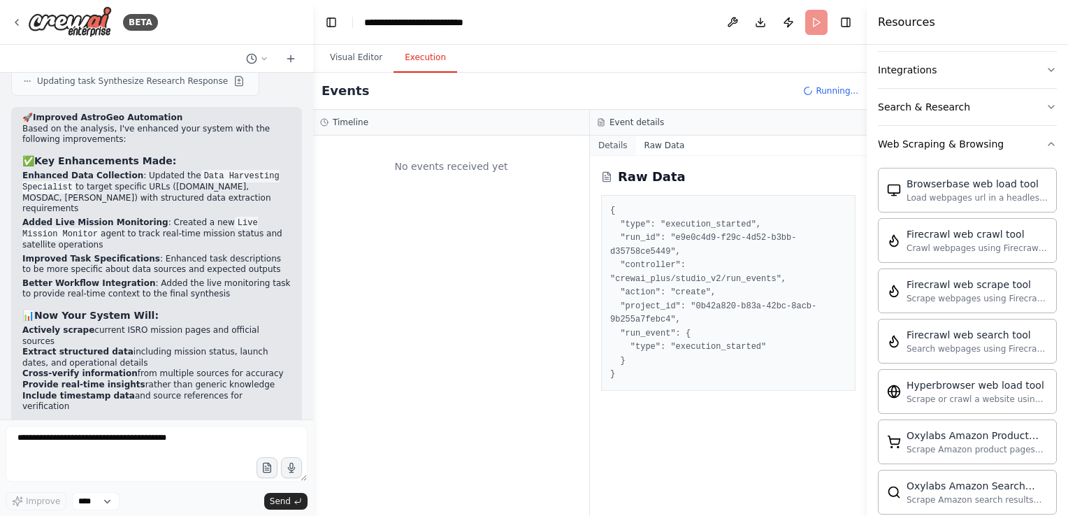
click at [618, 146] on button "Details" at bounding box center [613, 146] width 46 height 20
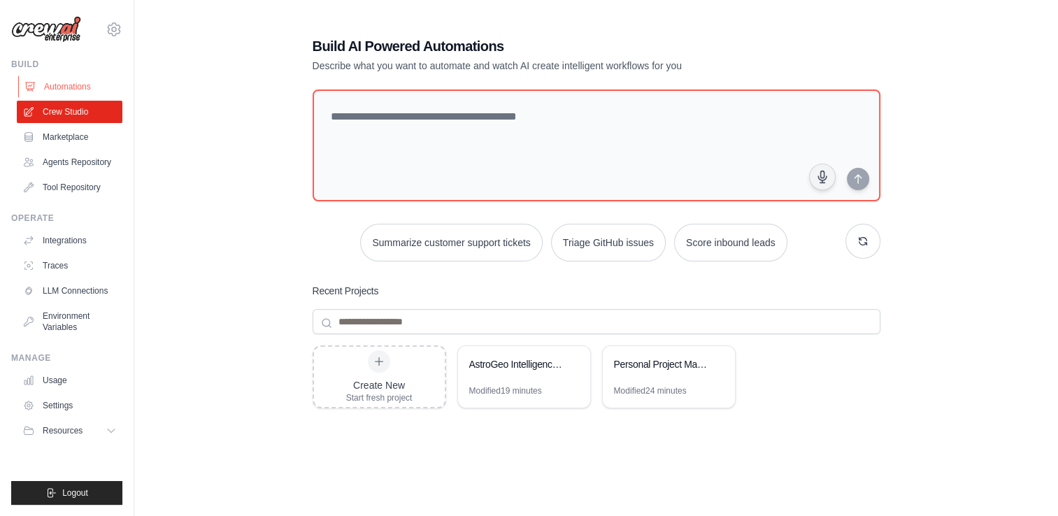
click at [69, 87] on link "Automations" at bounding box center [71, 86] width 106 height 22
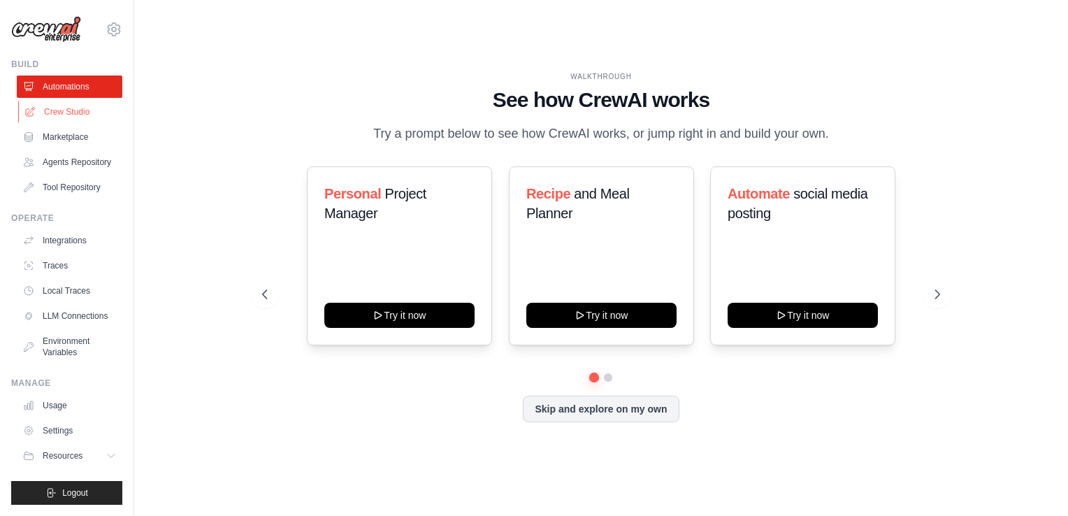
click at [66, 112] on link "Crew Studio" at bounding box center [71, 112] width 106 height 22
click at [62, 159] on link "Agents Repository" at bounding box center [71, 162] width 106 height 22
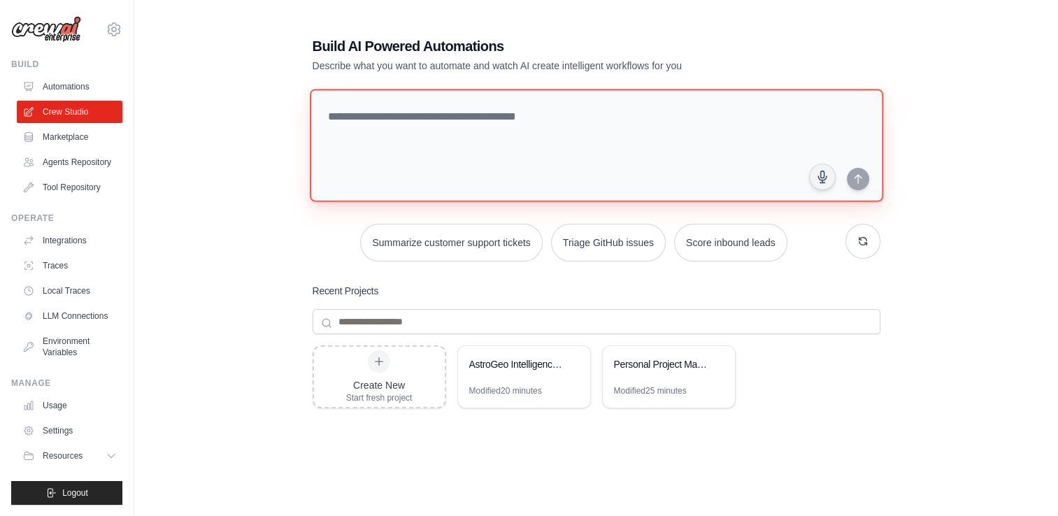
click at [492, 139] on textarea at bounding box center [595, 145] width 573 height 113
paste textarea "**********"
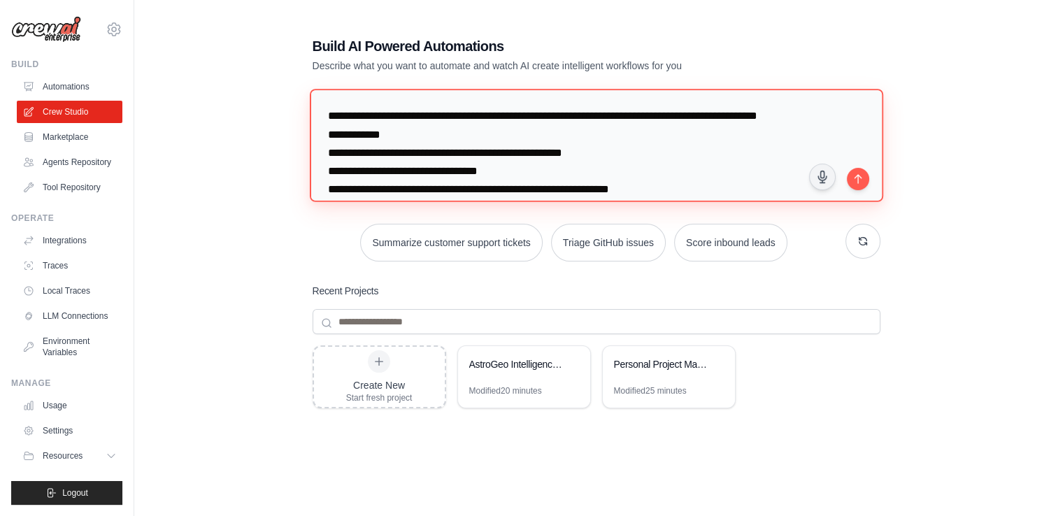
scroll to position [50, 0]
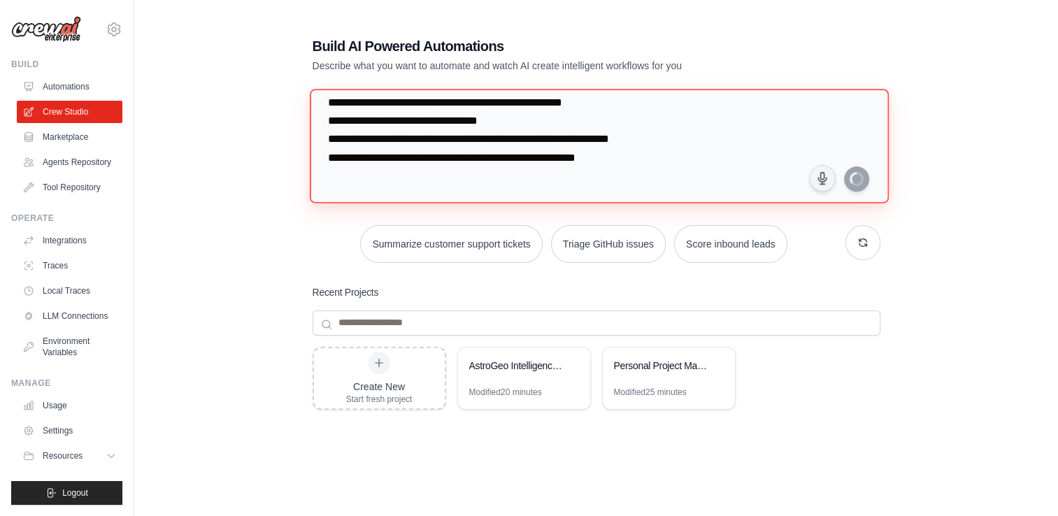
type textarea "**********"
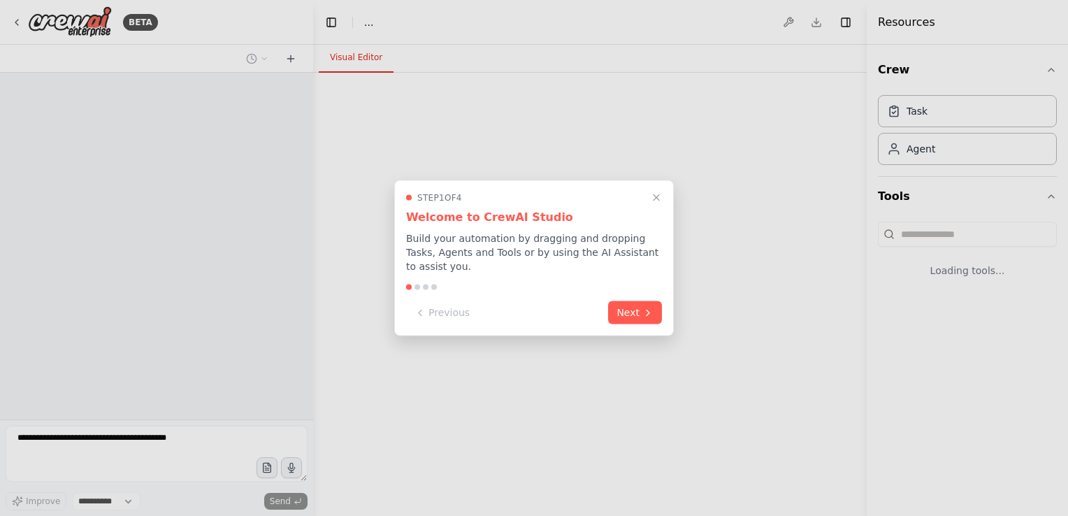
select select "****"
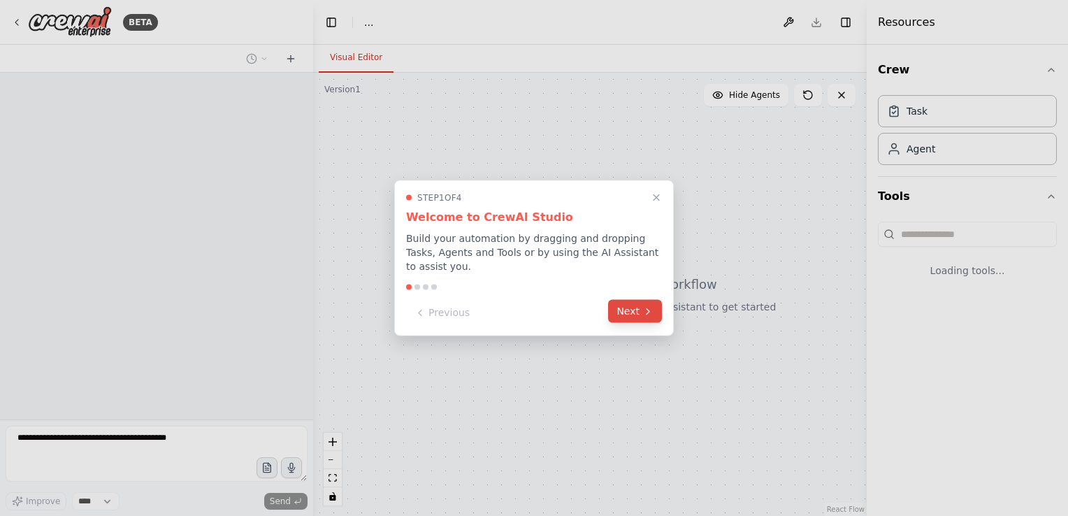
click at [617, 308] on button "Next" at bounding box center [635, 311] width 54 height 23
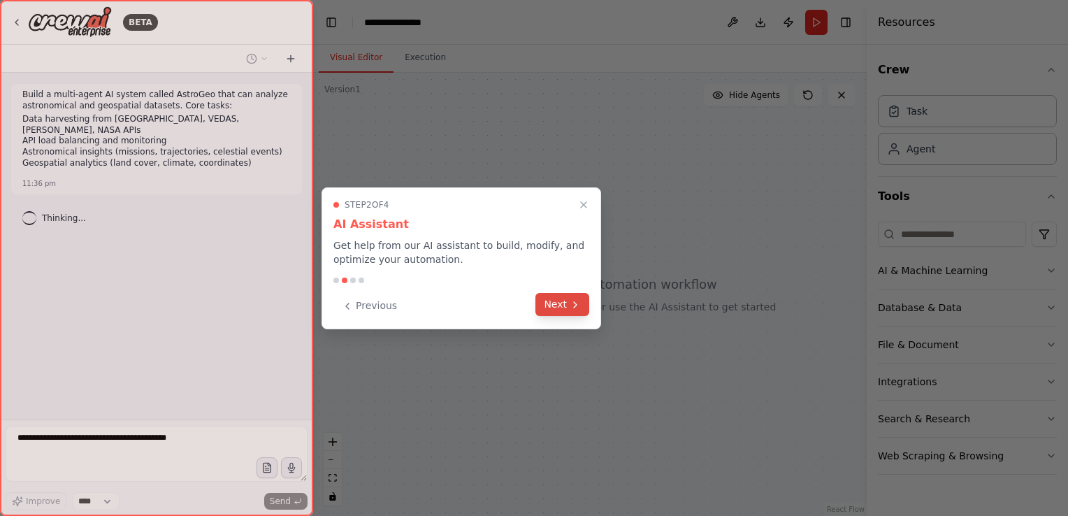
click at [576, 309] on icon at bounding box center [575, 304] width 11 height 11
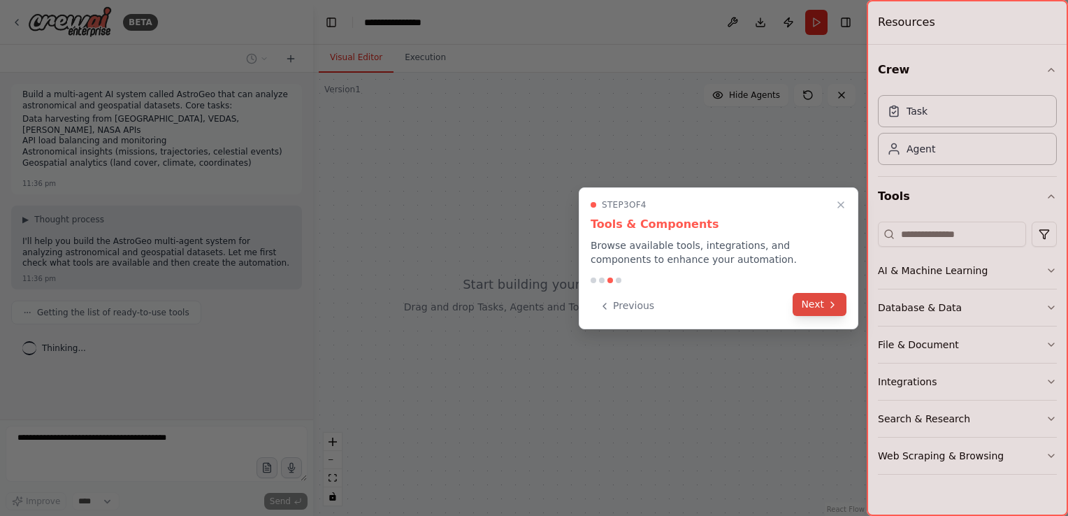
click at [830, 303] on icon at bounding box center [832, 304] width 11 height 11
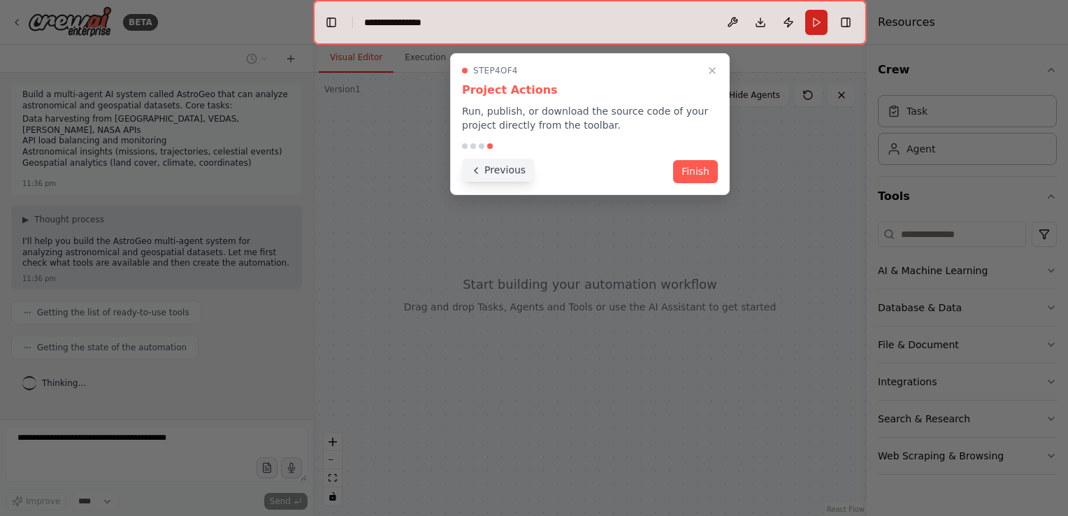
click at [484, 171] on button "Previous" at bounding box center [498, 170] width 72 height 23
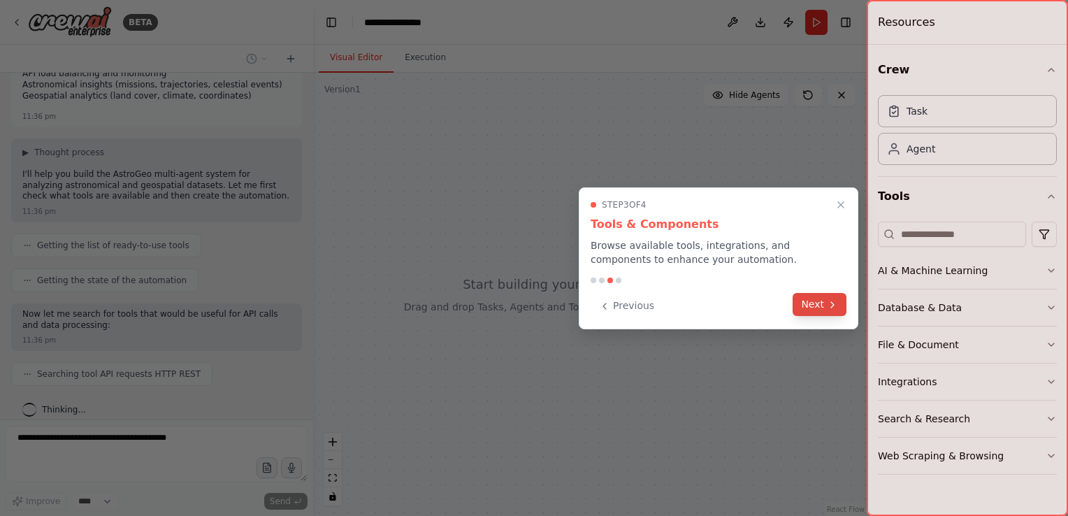
scroll to position [102, 0]
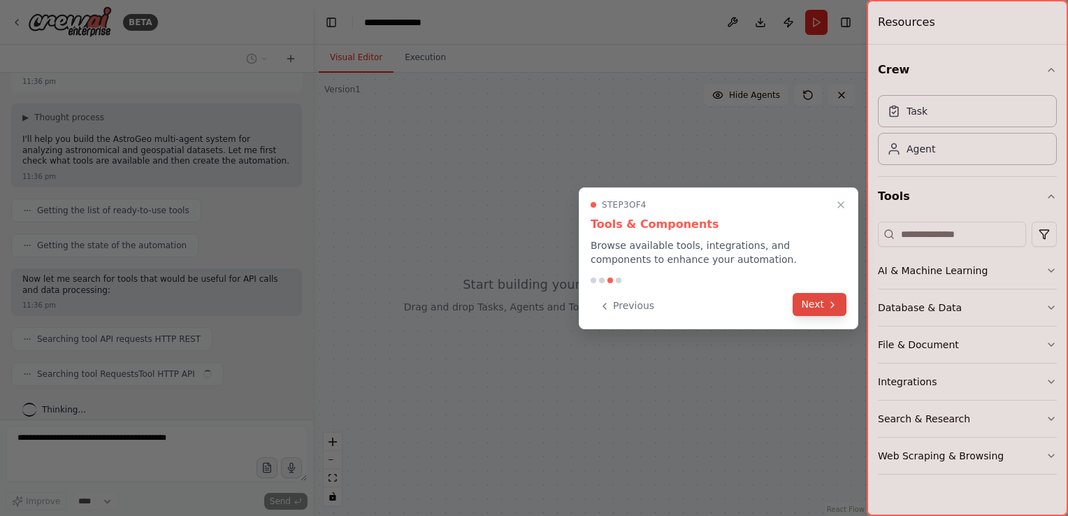
click at [816, 300] on button "Next" at bounding box center [820, 304] width 54 height 23
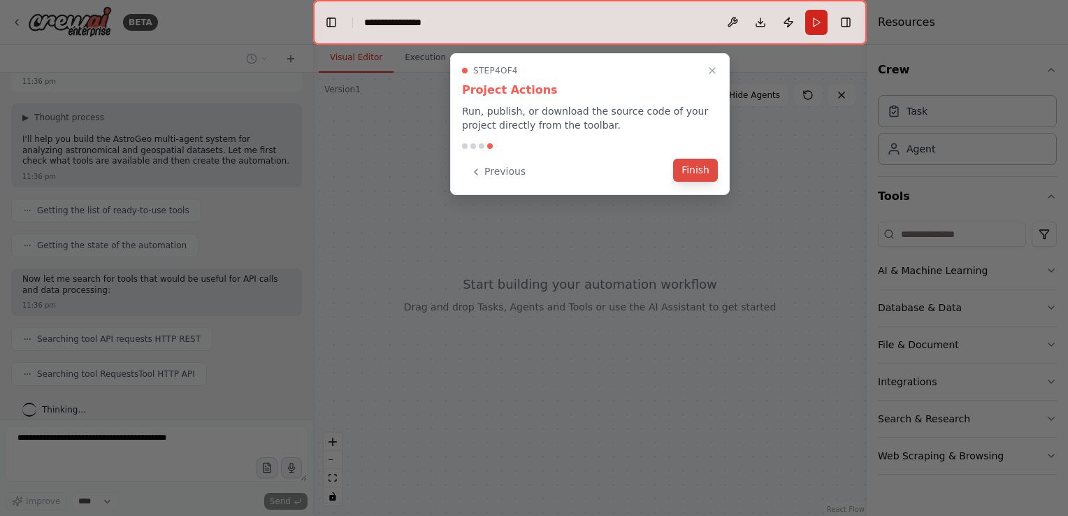
click at [705, 173] on button "Finish" at bounding box center [695, 170] width 45 height 23
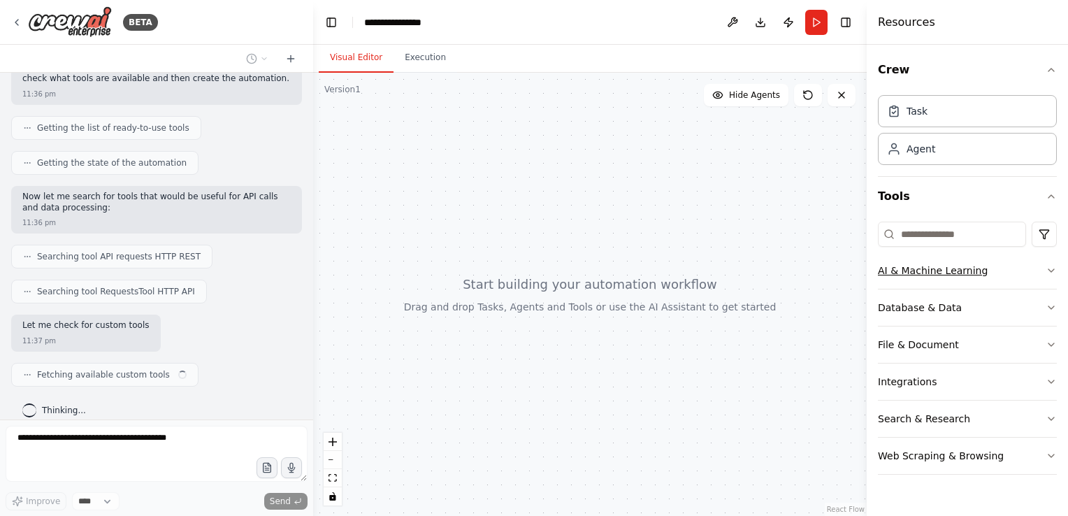
scroll to position [196, 0]
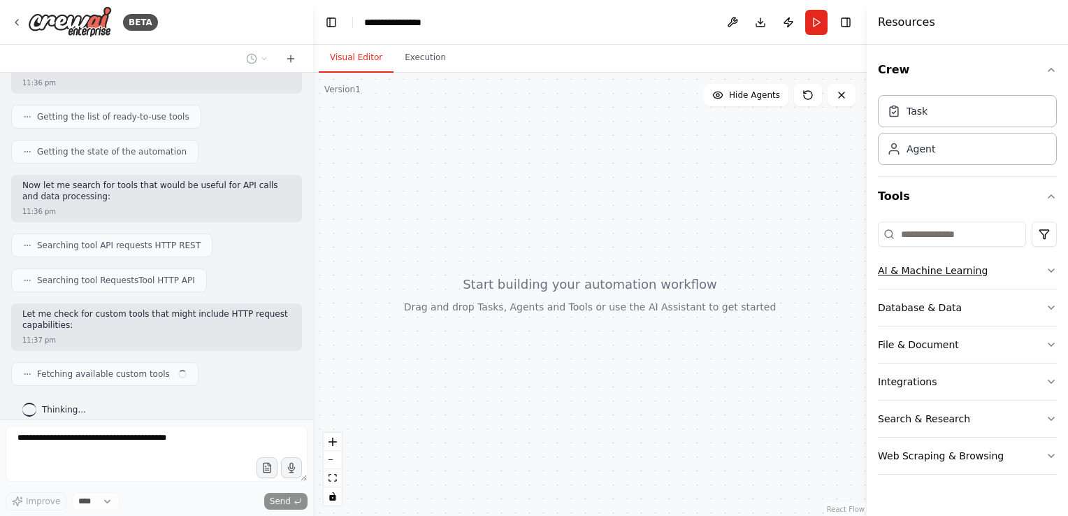
click at [909, 270] on div "AI & Machine Learning" at bounding box center [933, 271] width 110 height 14
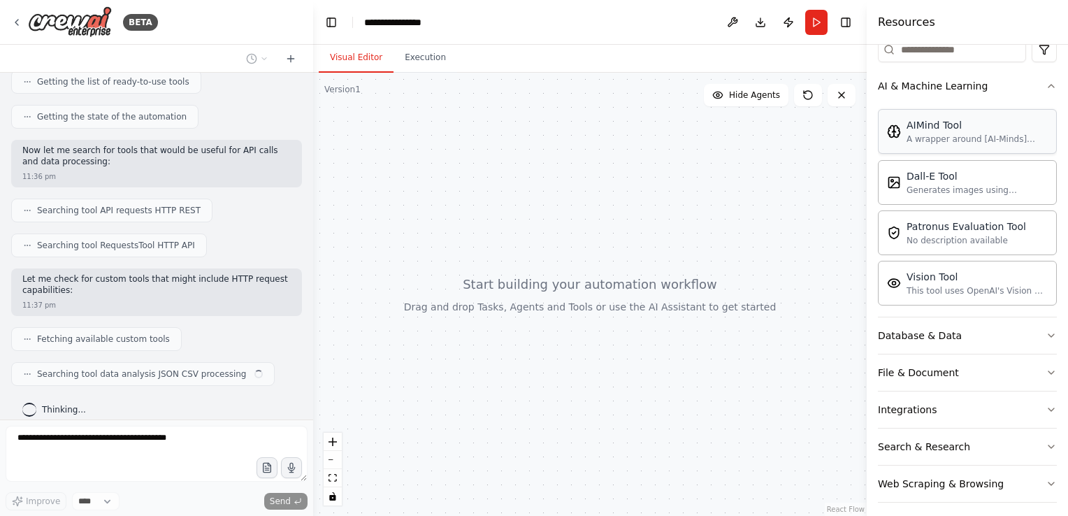
scroll to position [190, 0]
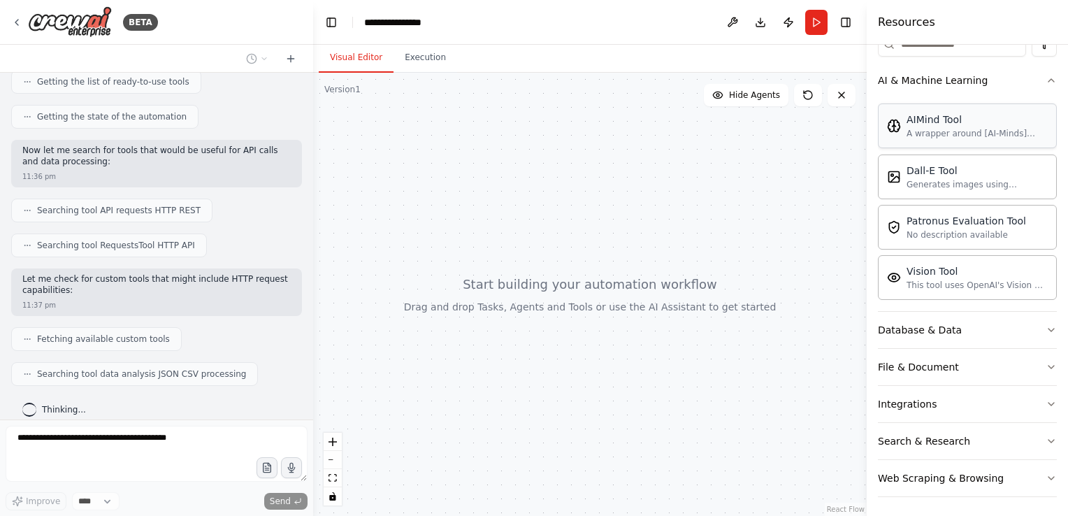
click at [921, 331] on div "Database & Data" at bounding box center [920, 330] width 84 height 14
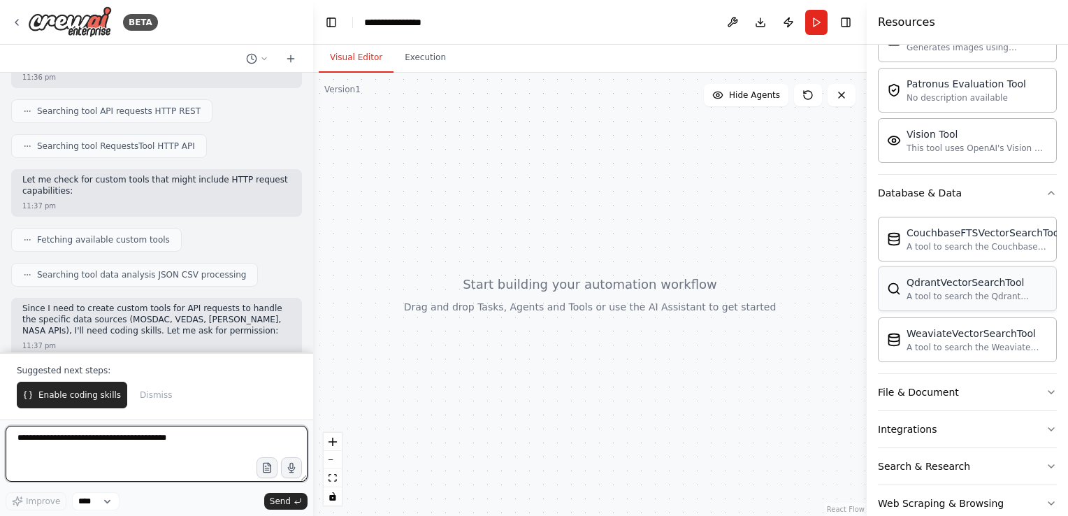
scroll to position [328, 0]
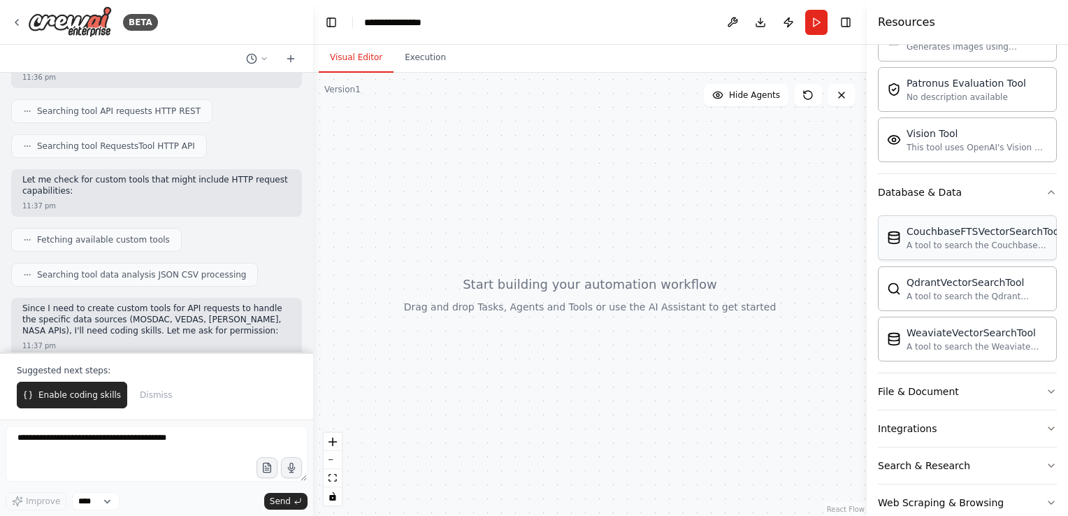
click at [950, 240] on div "A tool to search the Couchbase database for relevant information on internal do…" at bounding box center [984, 245] width 155 height 11
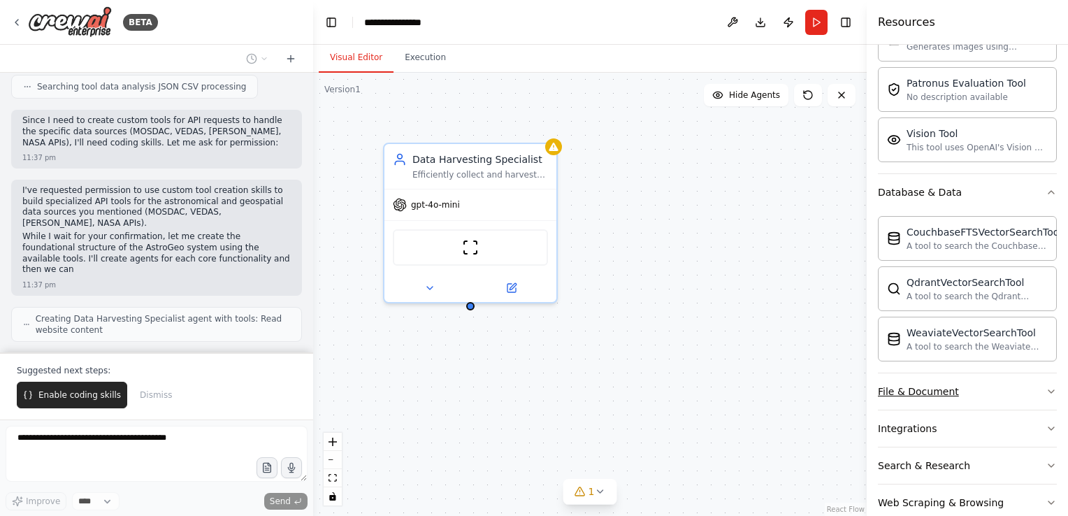
scroll to position [528, 0]
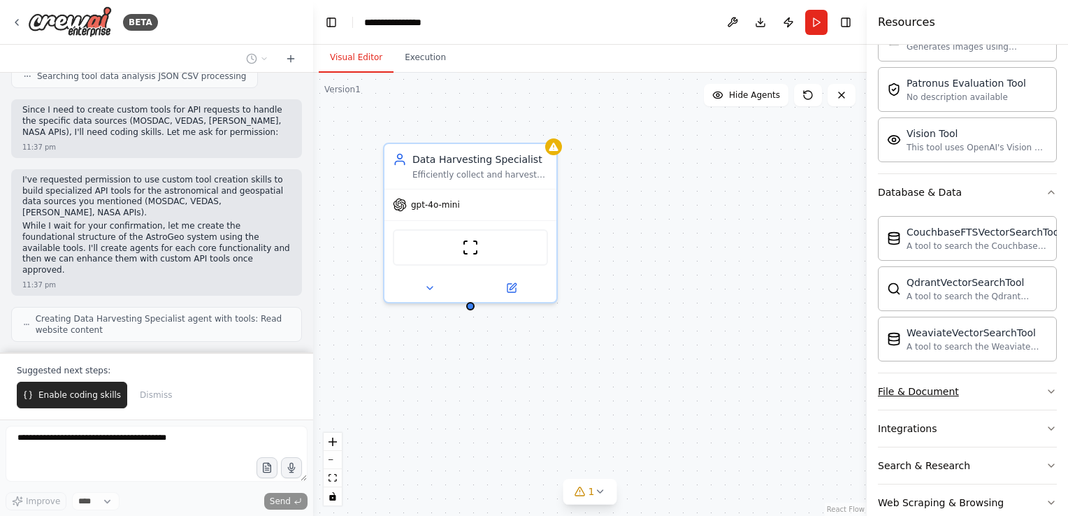
click at [961, 391] on button "File & Document" at bounding box center [967, 391] width 179 height 36
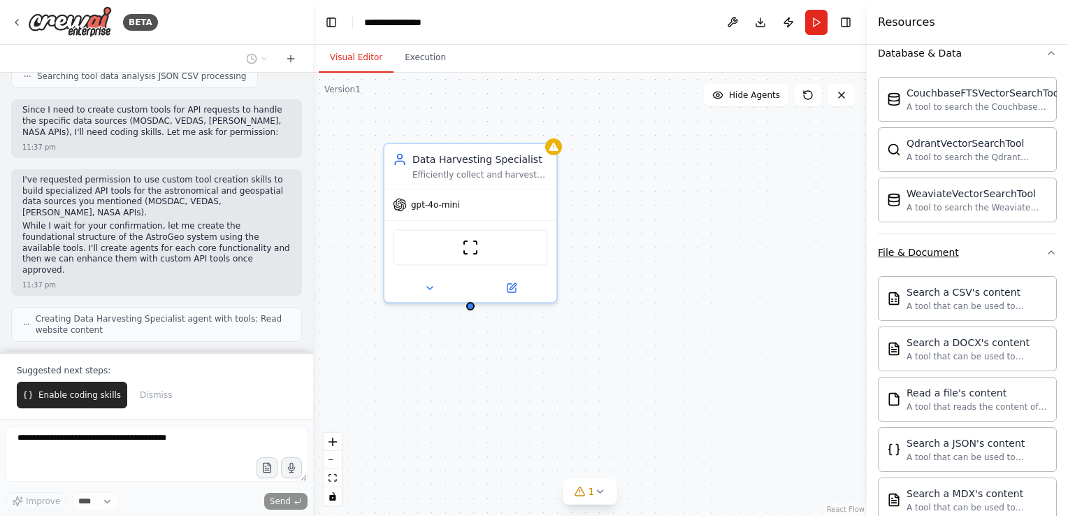
scroll to position [514, 0]
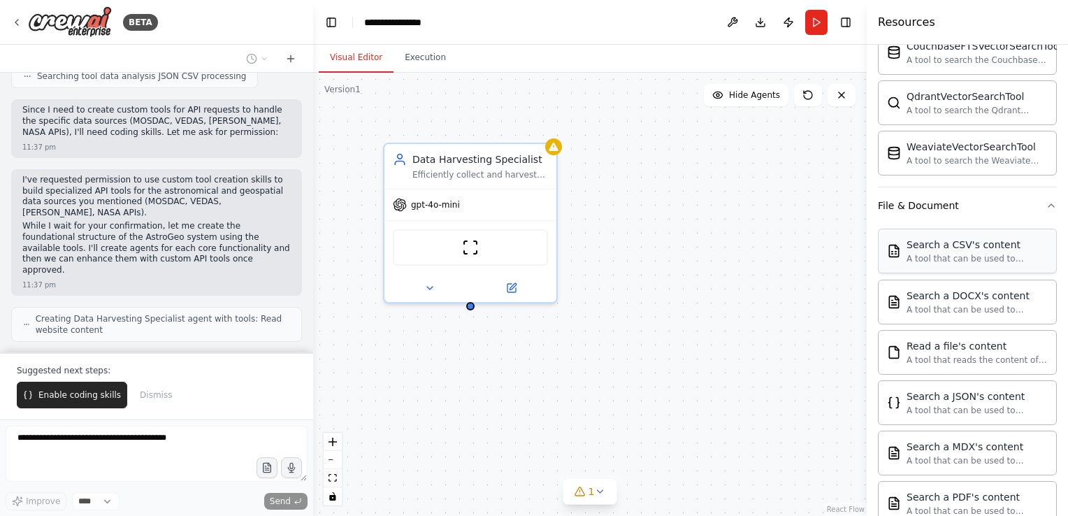
click at [963, 264] on div "Search a CSV's content A tool that can be used to semantic search a query from …" at bounding box center [967, 251] width 179 height 45
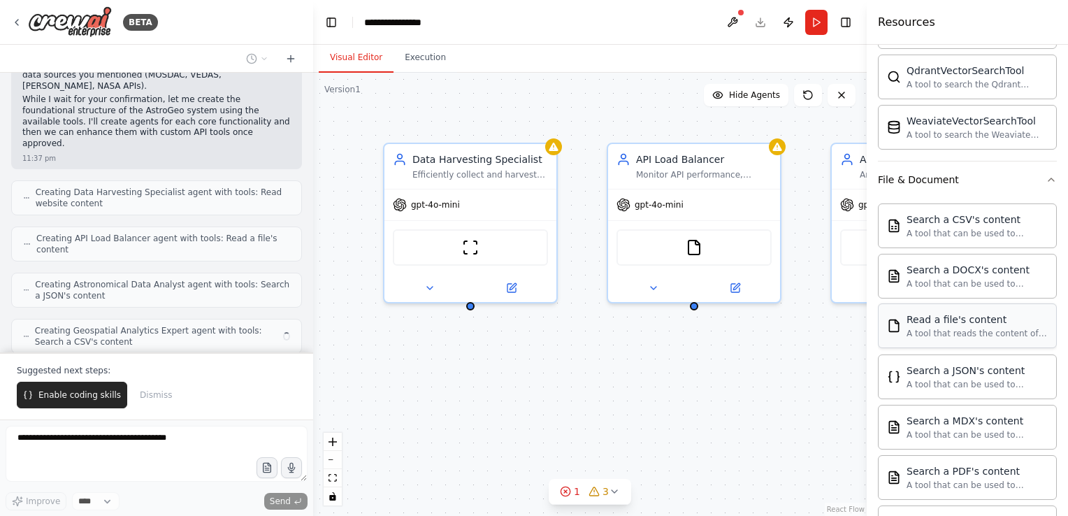
scroll to position [542, 0]
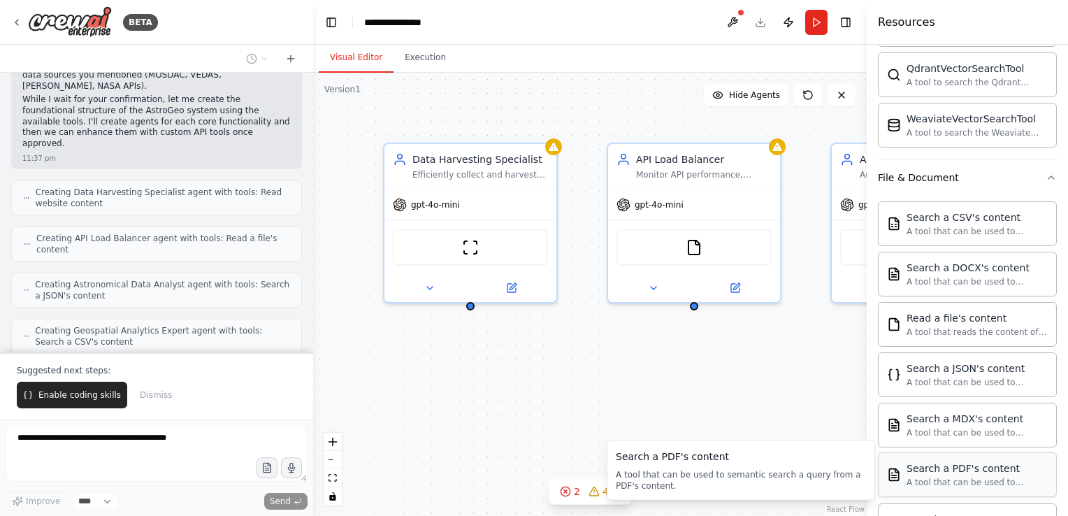
click at [954, 461] on div "Search a PDF's content" at bounding box center [977, 468] width 141 height 14
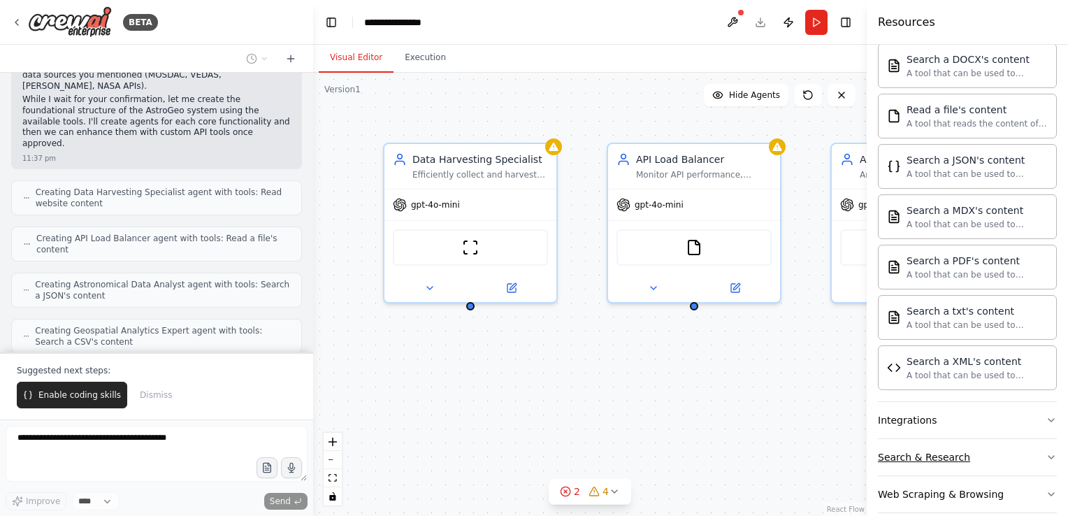
scroll to position [751, 0]
click at [948, 409] on button "Integrations" at bounding box center [967, 419] width 179 height 36
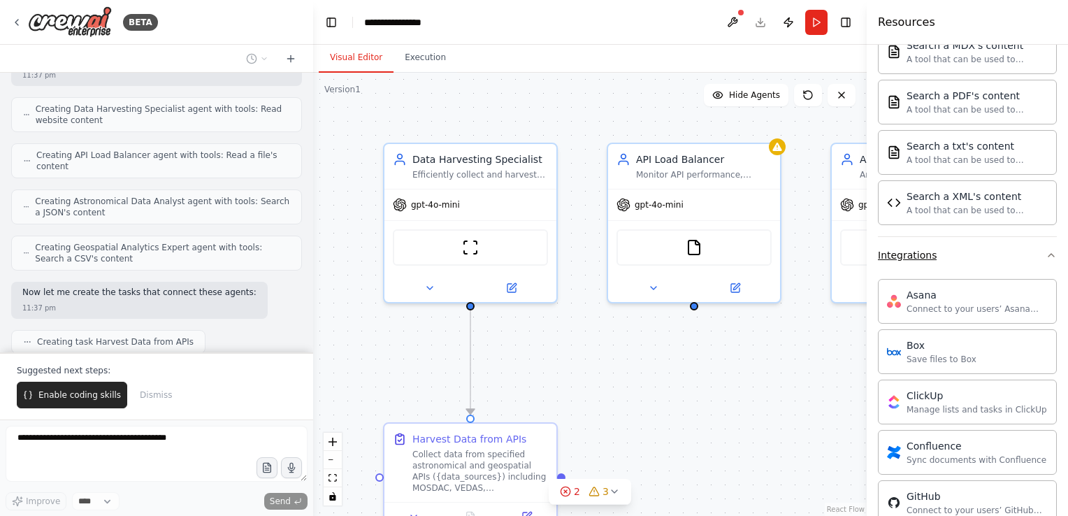
scroll to position [916, 0]
click at [934, 293] on div "Asana" at bounding box center [977, 293] width 141 height 14
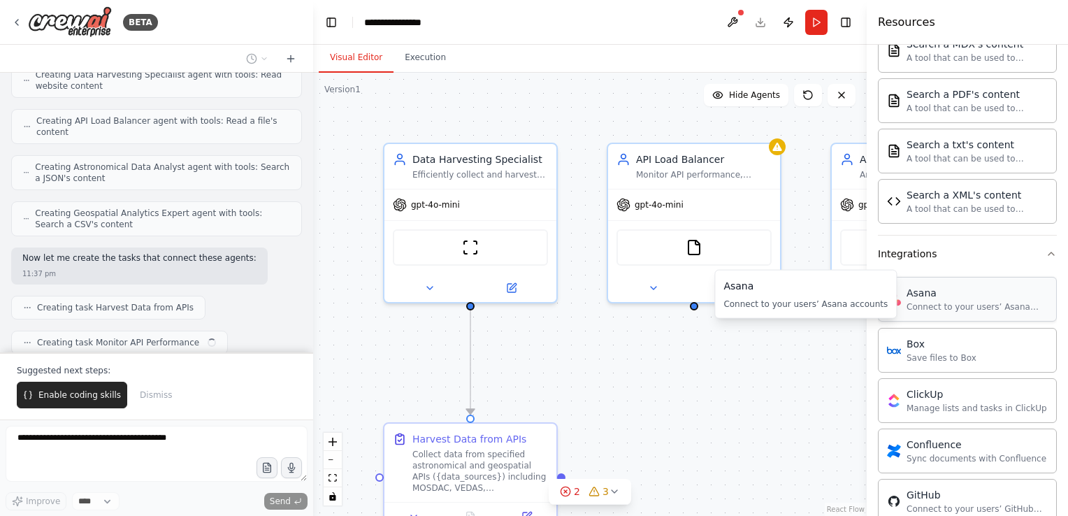
click at [906, 303] on div "Asana Connect to your users’ Asana accounts" at bounding box center [967, 299] width 161 height 27
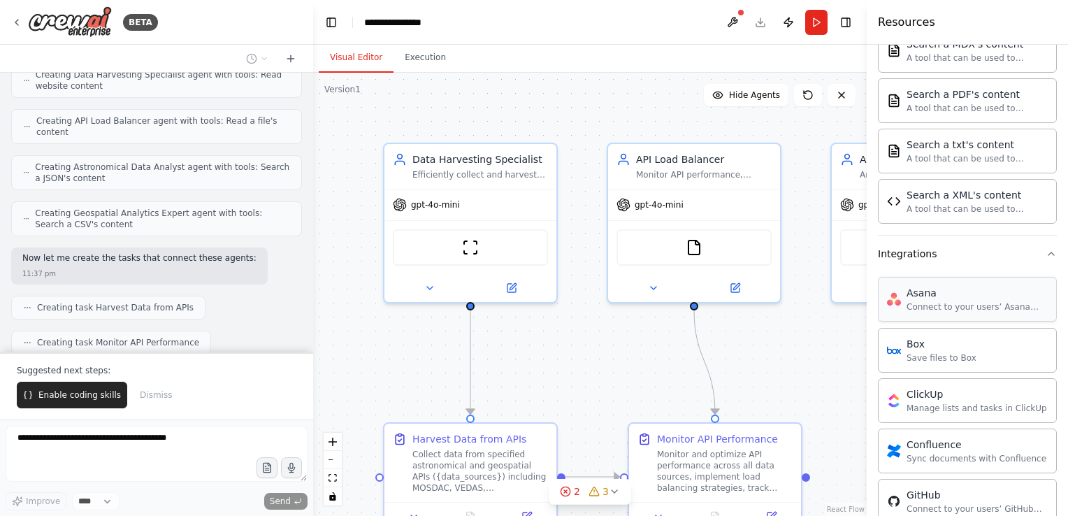
click at [906, 303] on div "Asana Connect to your users’ Asana accounts" at bounding box center [967, 299] width 161 height 27
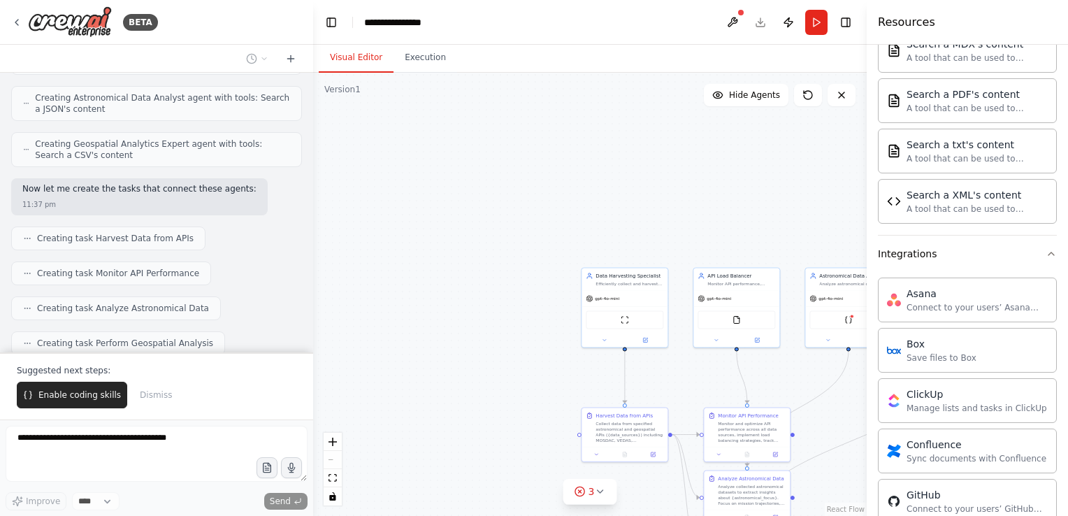
scroll to position [877, 0]
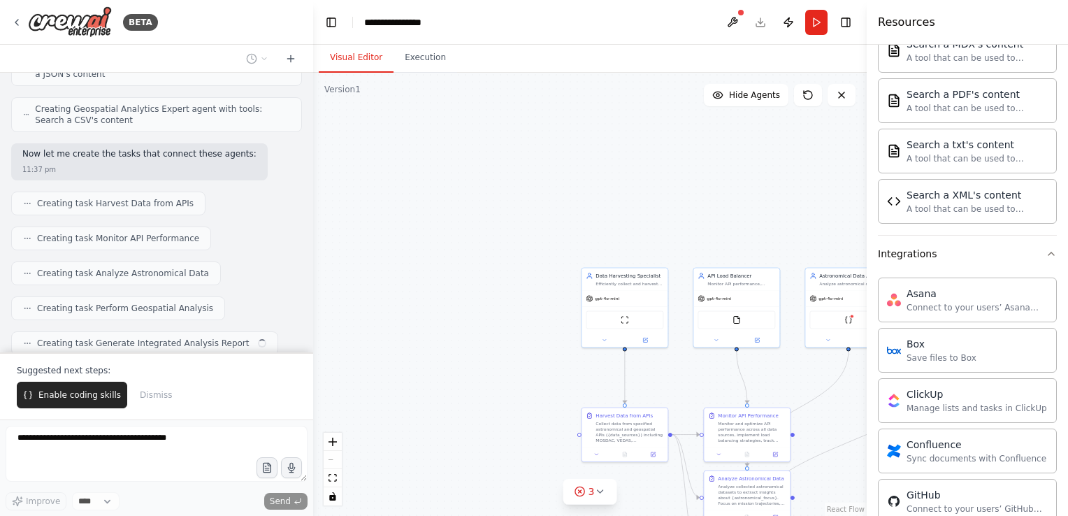
click at [826, 159] on div ".deletable-edge-delete-btn { width: 20px; height: 20px; border: 0px solid #ffff…" at bounding box center [590, 294] width 554 height 443
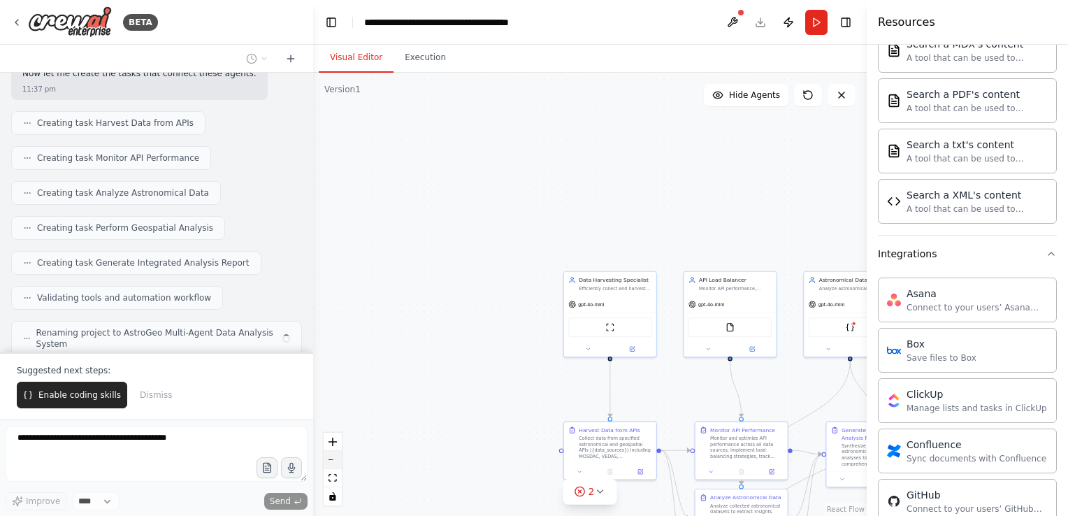
scroll to position [946, 0]
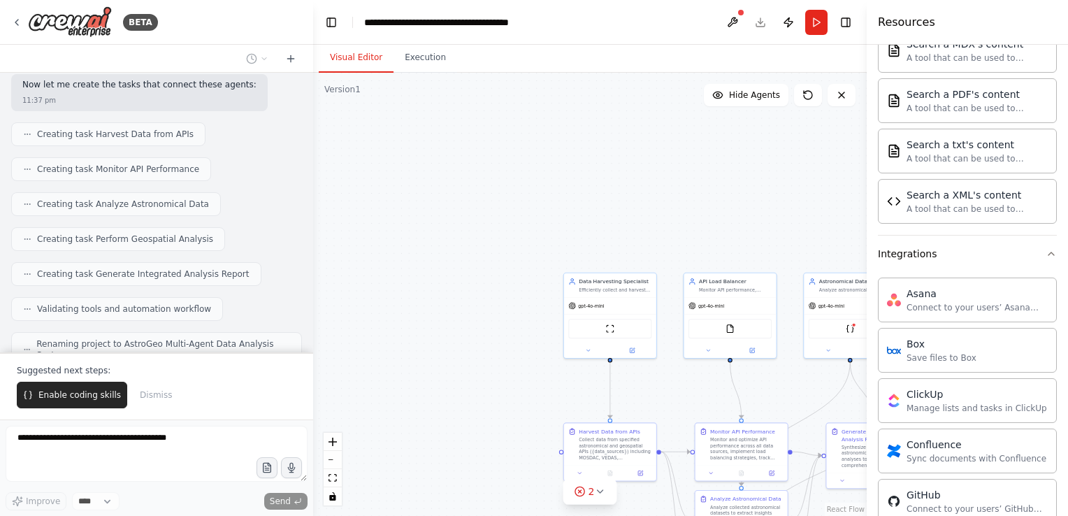
drag, startPoint x: 330, startPoint y: 456, endPoint x: 352, endPoint y: 465, distance: 23.9
click at [352, 465] on div ".deletable-edge-delete-btn { width: 20px; height: 20px; border: 0px solid #ffff…" at bounding box center [590, 294] width 554 height 443
click at [333, 465] on button "zoom out" at bounding box center [333, 460] width 18 height 18
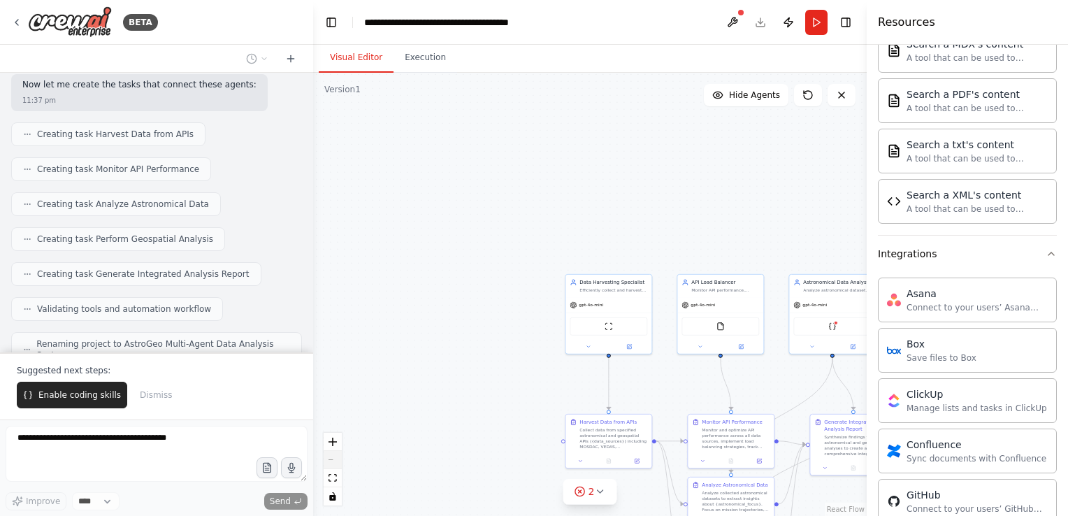
click at [333, 465] on div "React Flow controls" at bounding box center [333, 469] width 18 height 73
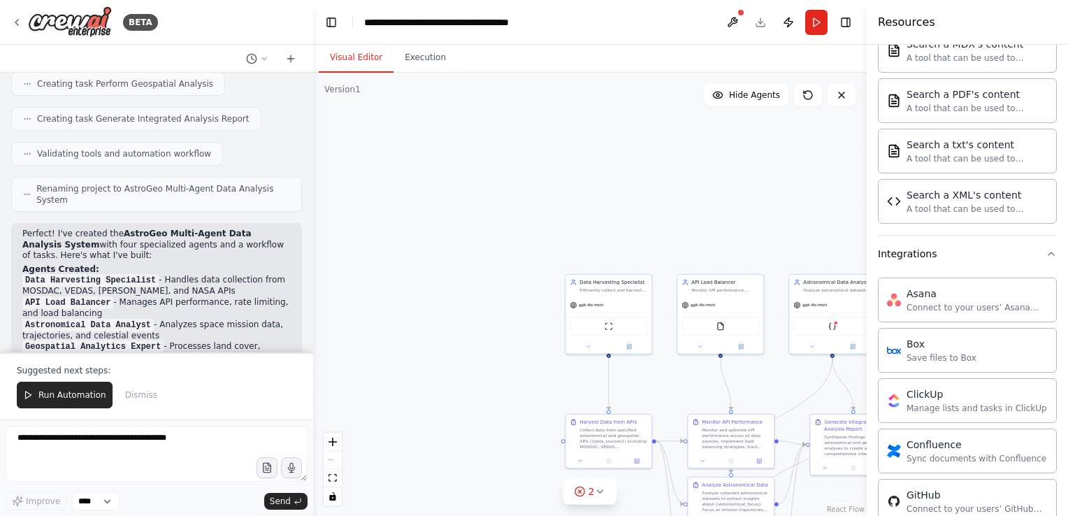
click at [858, 208] on div ".deletable-edge-delete-btn { width: 20px; height: 20px; border: 0px solid #ffff…" at bounding box center [590, 294] width 554 height 443
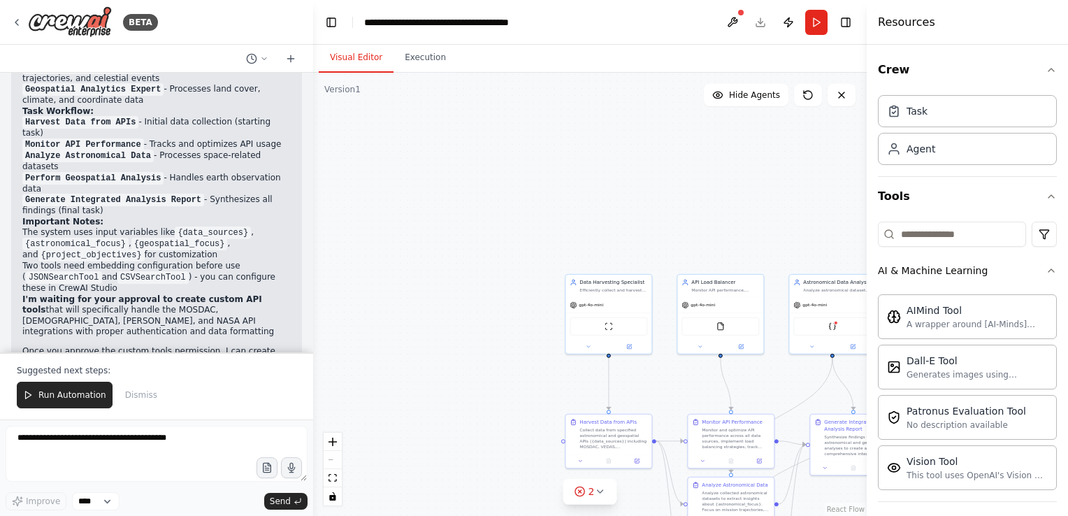
scroll to position [1369, 0]
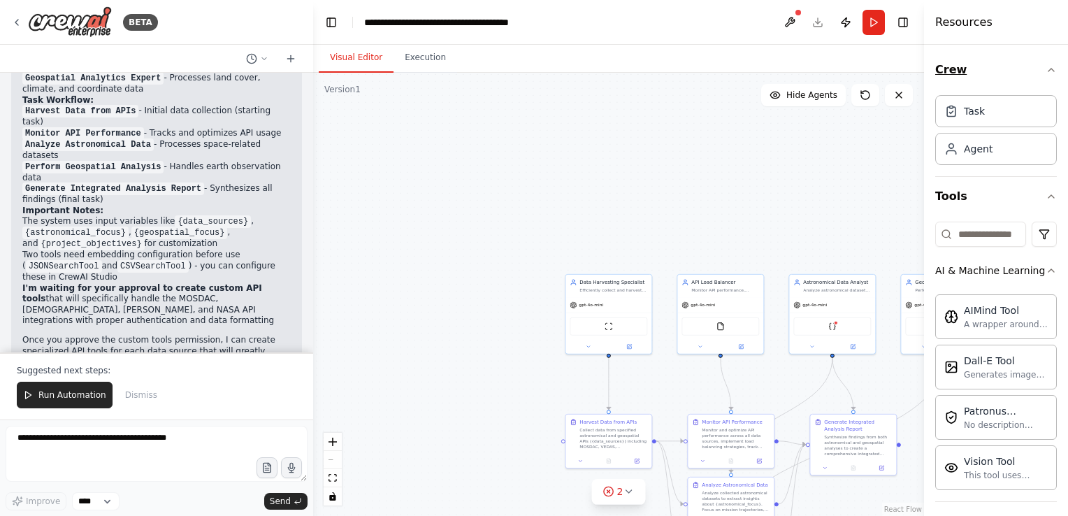
drag, startPoint x: 869, startPoint y: 93, endPoint x: 1013, endPoint y: 77, distance: 144.9
click at [1013, 77] on div "Resources Crew Task Agent Tools AI & Machine Learning AIMind Tool A wrapper aro…" at bounding box center [996, 258] width 144 height 516
click at [816, 150] on div ".deletable-edge-delete-btn { width: 20px; height: 20px; border: 0px solid #ffff…" at bounding box center [618, 294] width 611 height 443
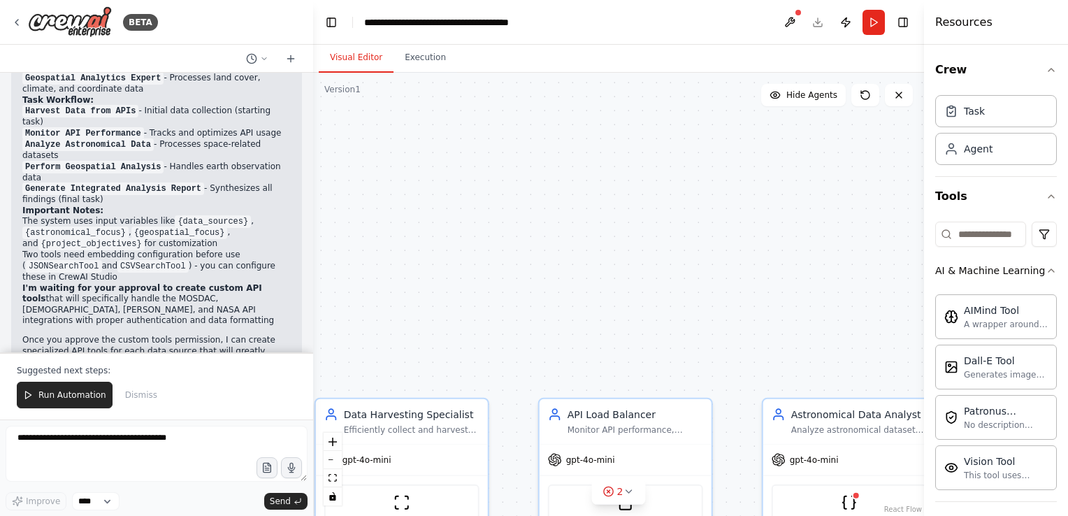
click at [828, 289] on div ".deletable-edge-delete-btn { width: 20px; height: 20px; border: 0px solid #ffff…" at bounding box center [618, 294] width 611 height 443
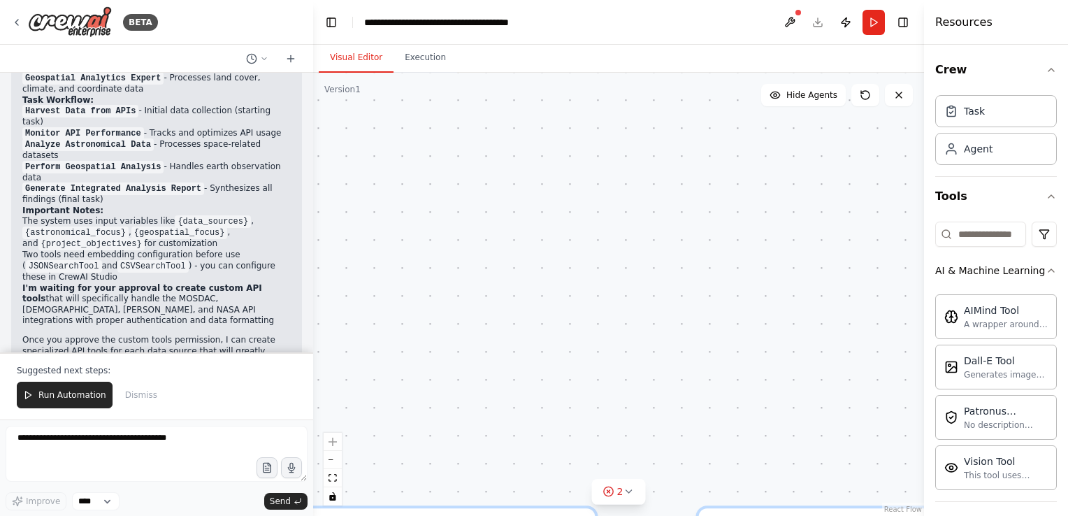
click at [828, 289] on div ".deletable-edge-delete-btn { width: 20px; height: 20px; border: 0px solid #ffff…" at bounding box center [618, 294] width 611 height 443
click at [79, 406] on button "Run Automation" at bounding box center [65, 395] width 96 height 27
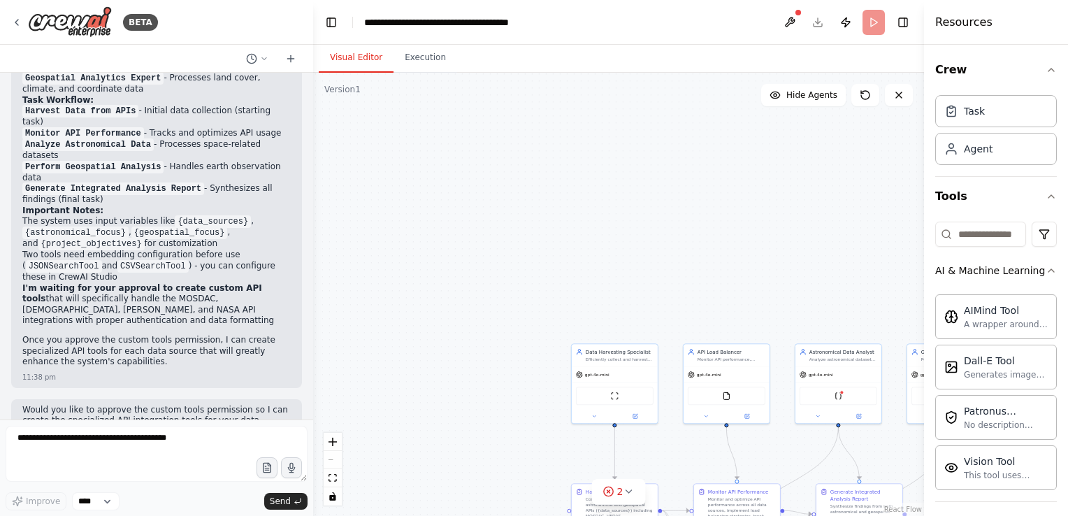
scroll to position [1303, 0]
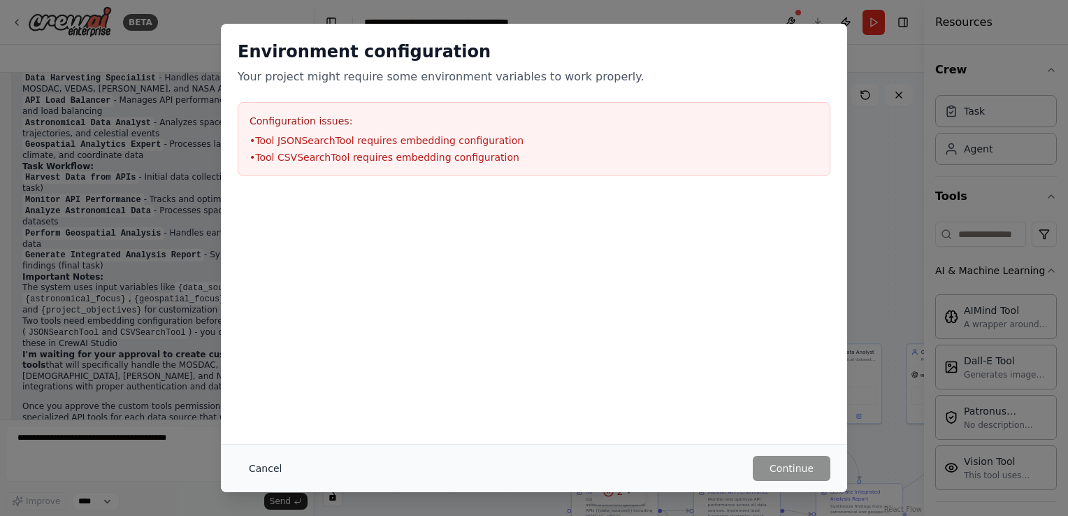
click at [277, 471] on button "Cancel" at bounding box center [265, 468] width 55 height 25
